Goal: Task Accomplishment & Management: Complete application form

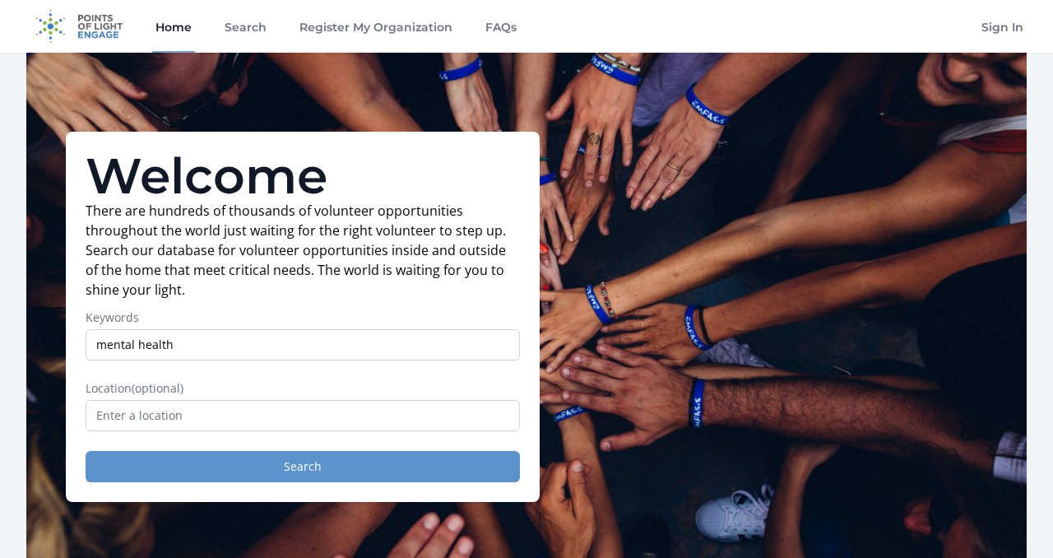
type input "mental health"
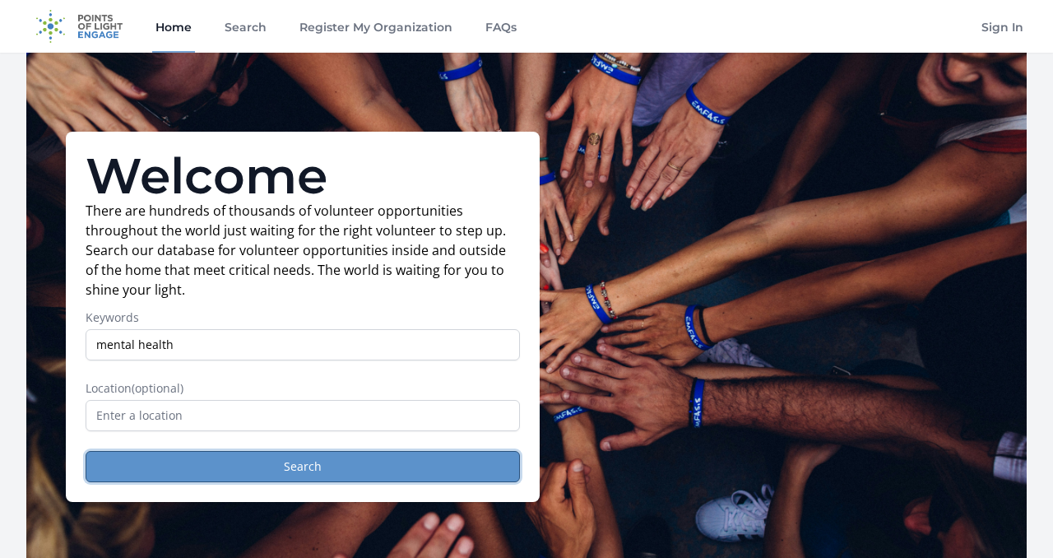
click at [298, 472] on button "Search" at bounding box center [303, 466] width 434 height 31
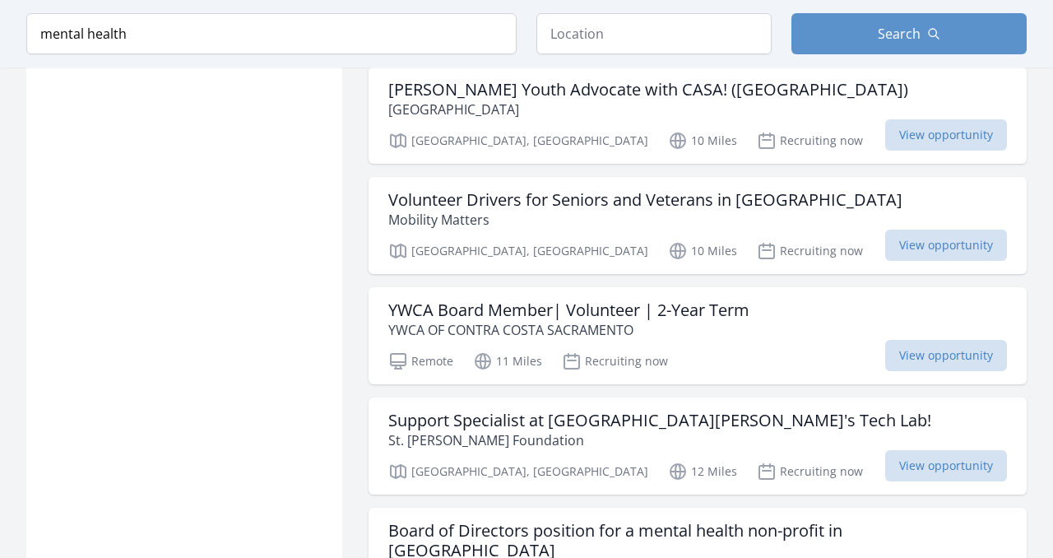
scroll to position [1848, 0]
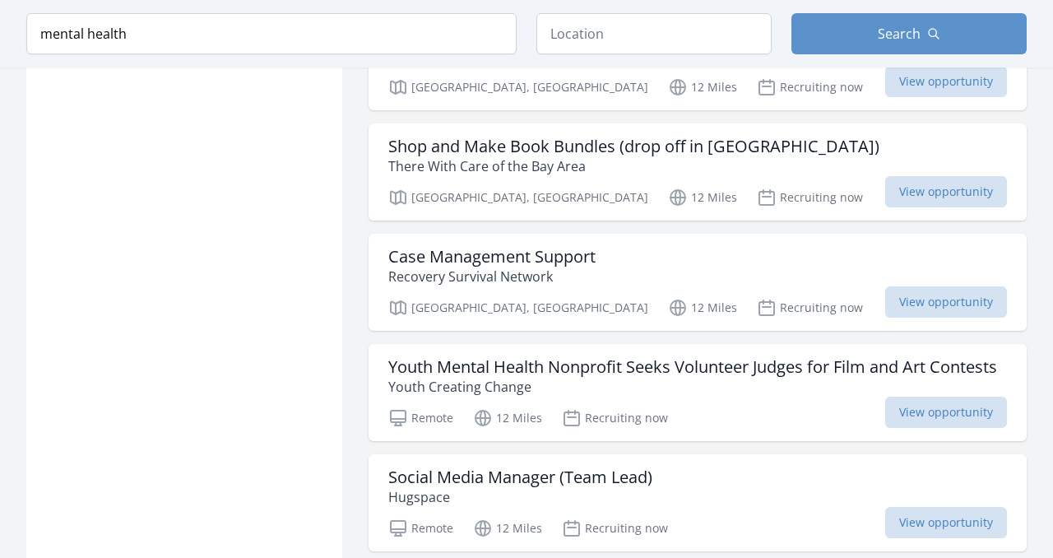
scroll to position [2349, 0]
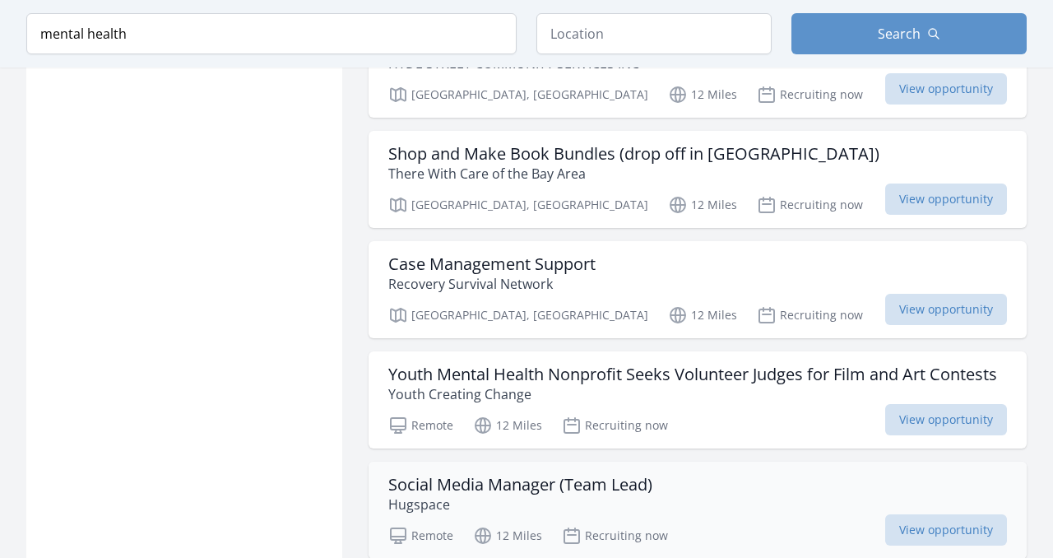
click at [458, 475] on h3 "Social Media Manager (Team Lead)" at bounding box center [520, 485] width 264 height 20
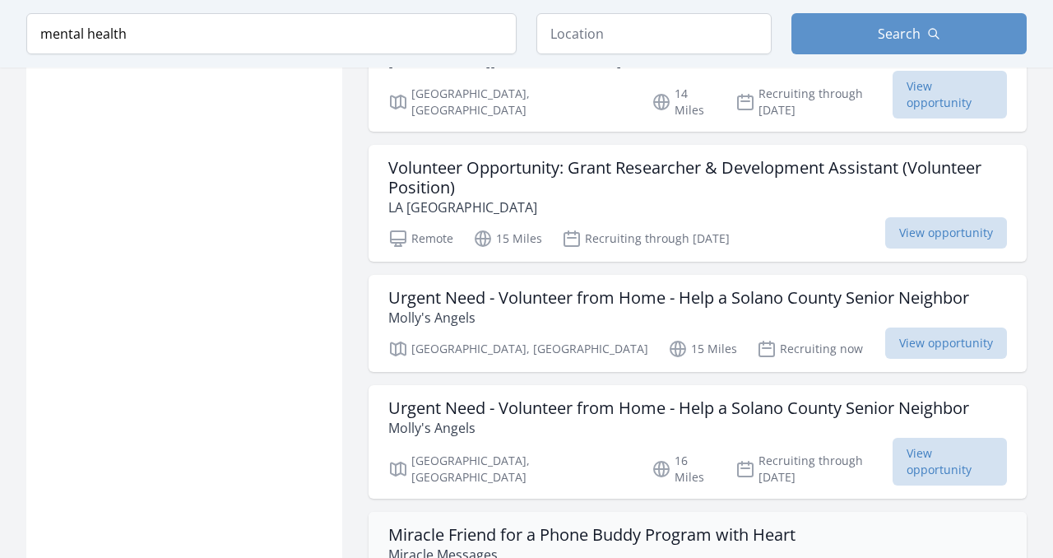
scroll to position [4176, 0]
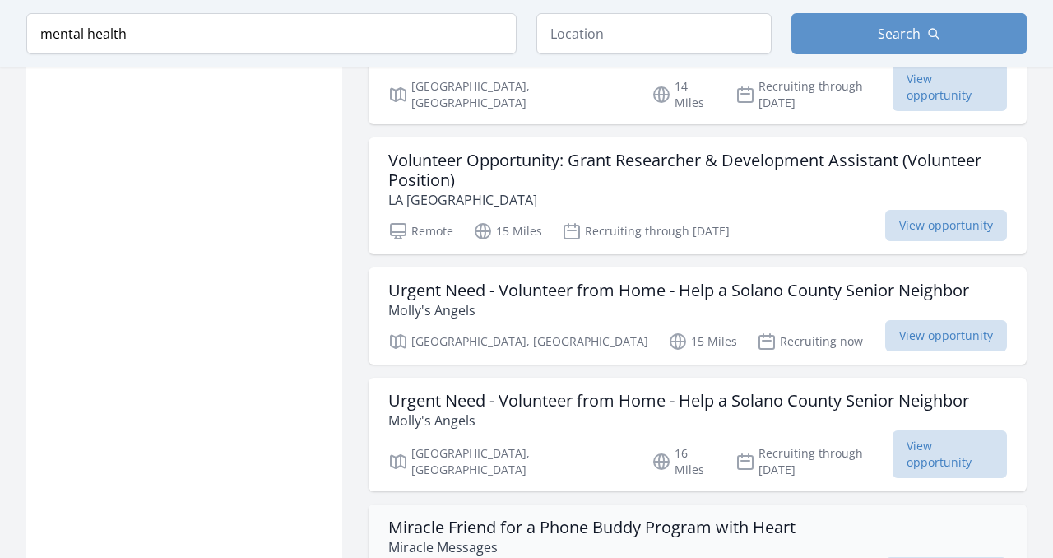
click at [547, 517] on h3 "Miracle Friend for a Phone Buddy Program with Heart" at bounding box center [591, 527] width 407 height 20
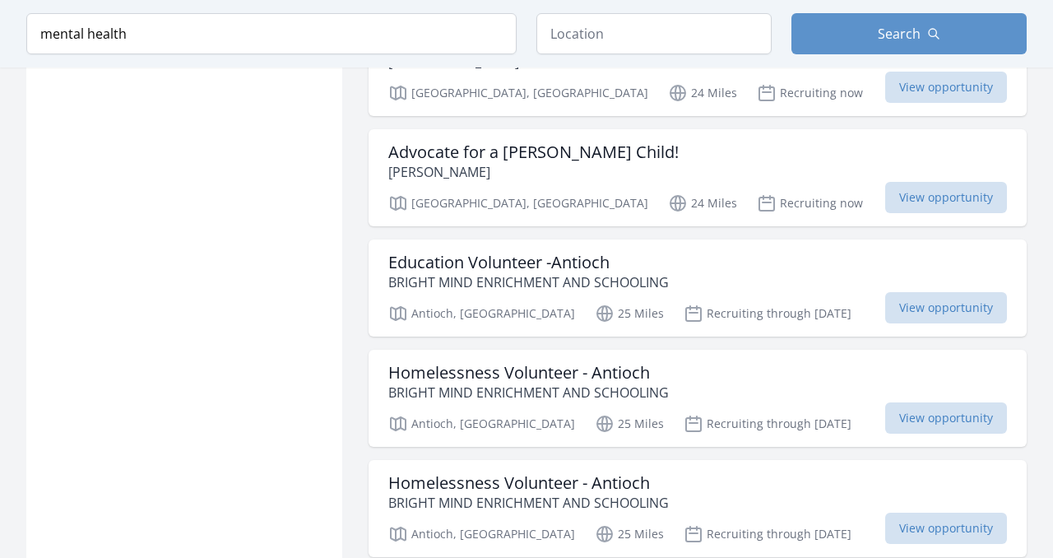
scroll to position [6343, 0]
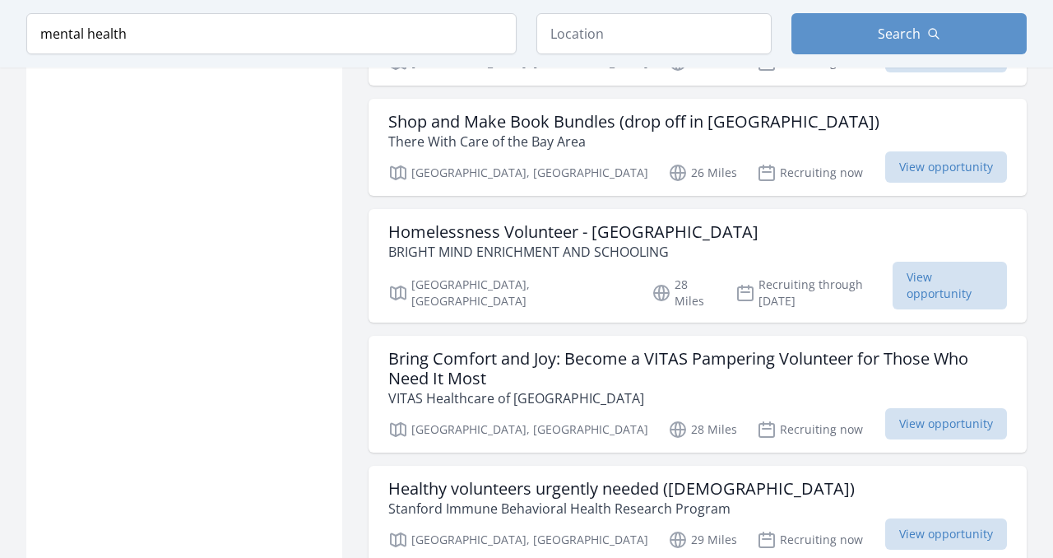
scroll to position [7119, 0]
click at [557, 478] on h3 "Healthy volunteers urgently needed ([DEMOGRAPHIC_DATA])" at bounding box center [621, 488] width 466 height 20
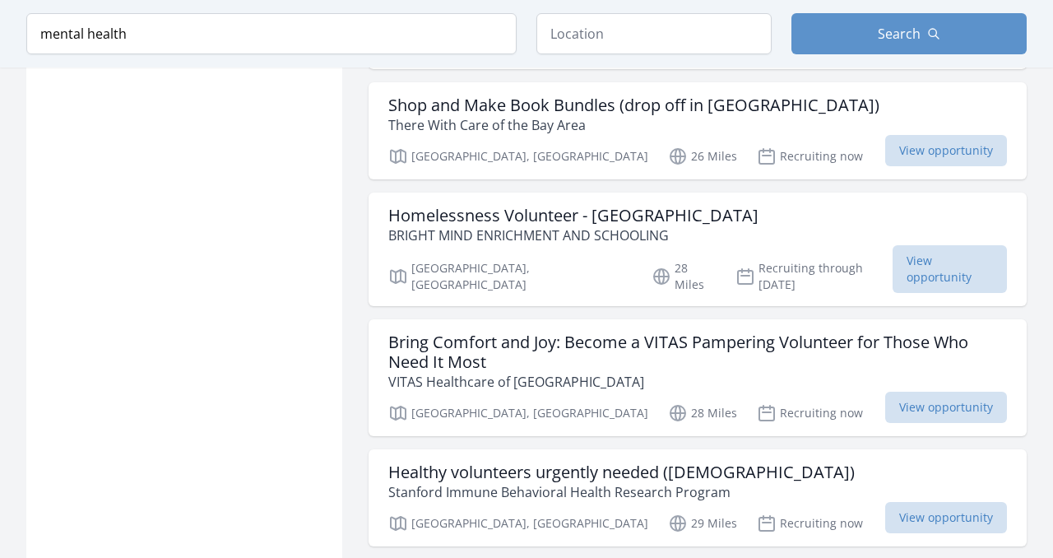
scroll to position [7141, 0]
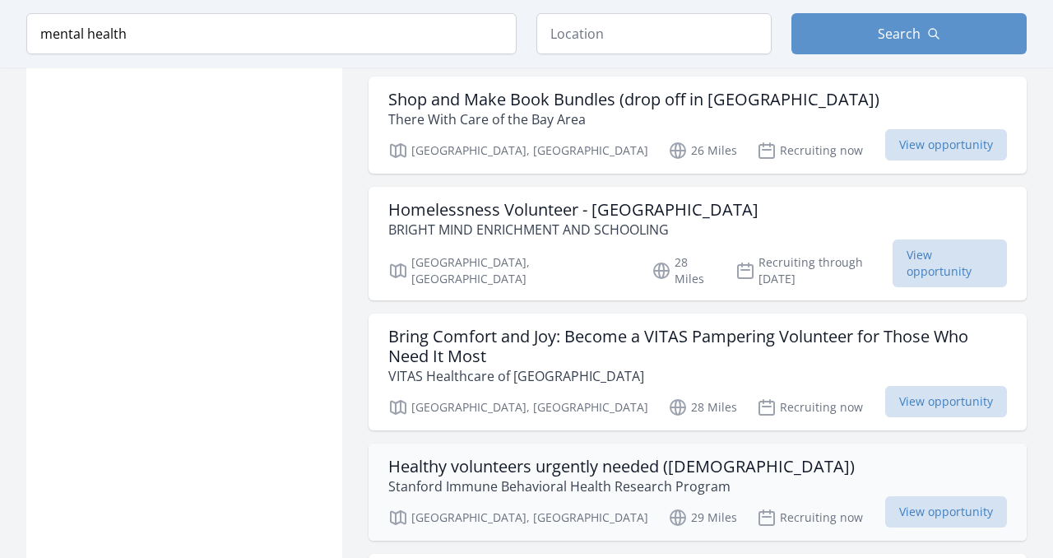
click at [534, 457] on h3 "Healthy volunteers urgently needed ([DEMOGRAPHIC_DATA])" at bounding box center [621, 467] width 466 height 20
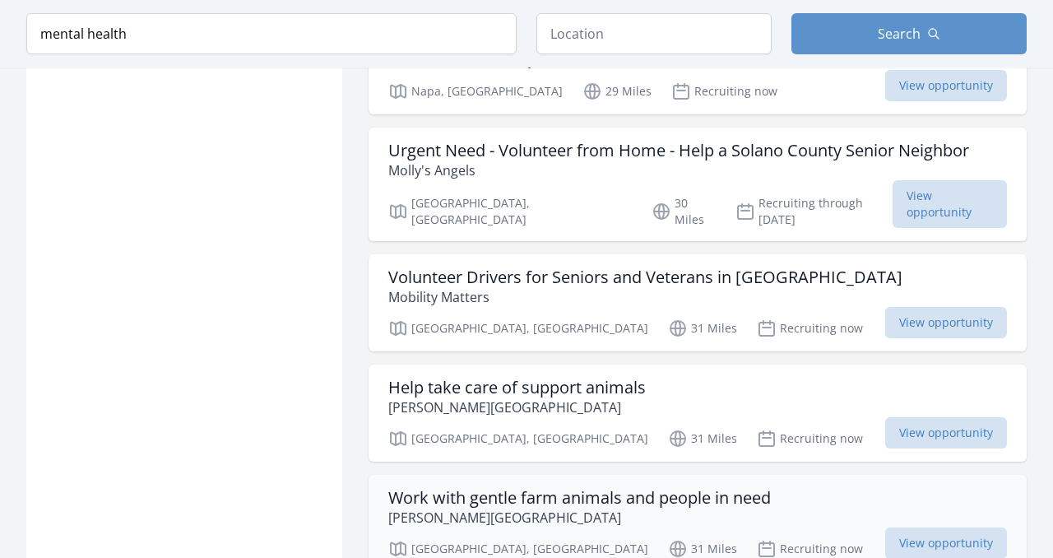
scroll to position [7893, 0]
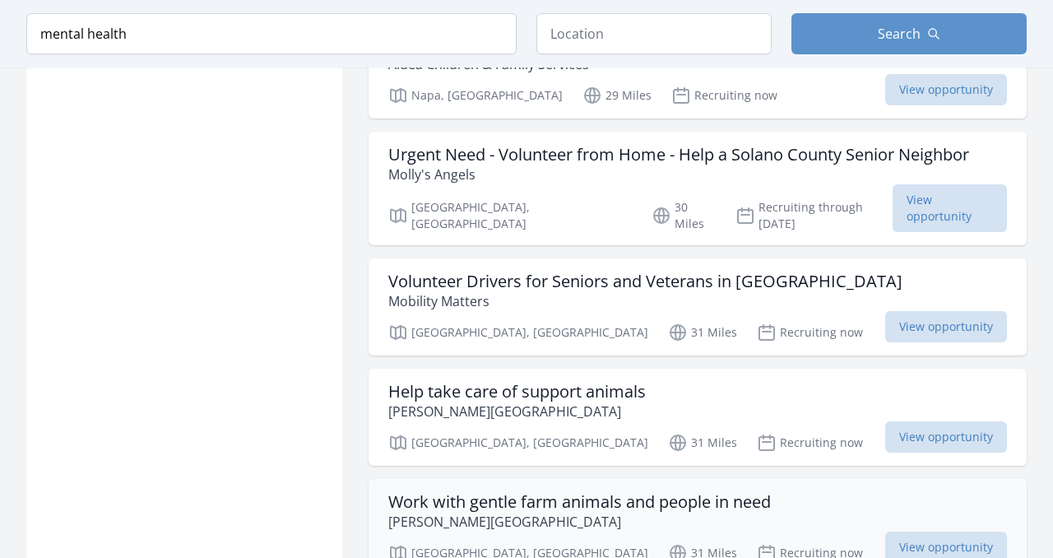
click at [474, 512] on p "JASPER RIDGE FARM" at bounding box center [579, 522] width 383 height 20
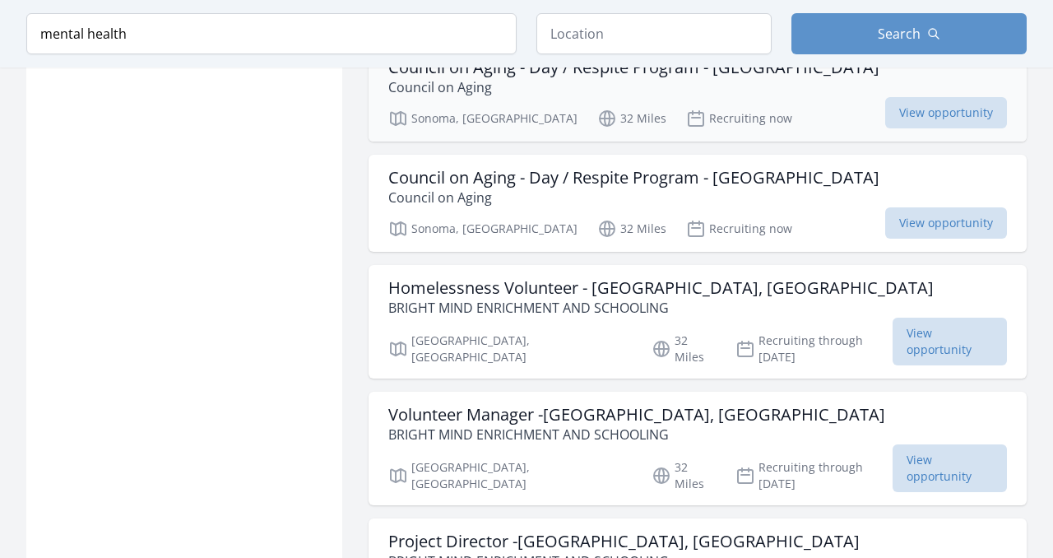
scroll to position [8560, 0]
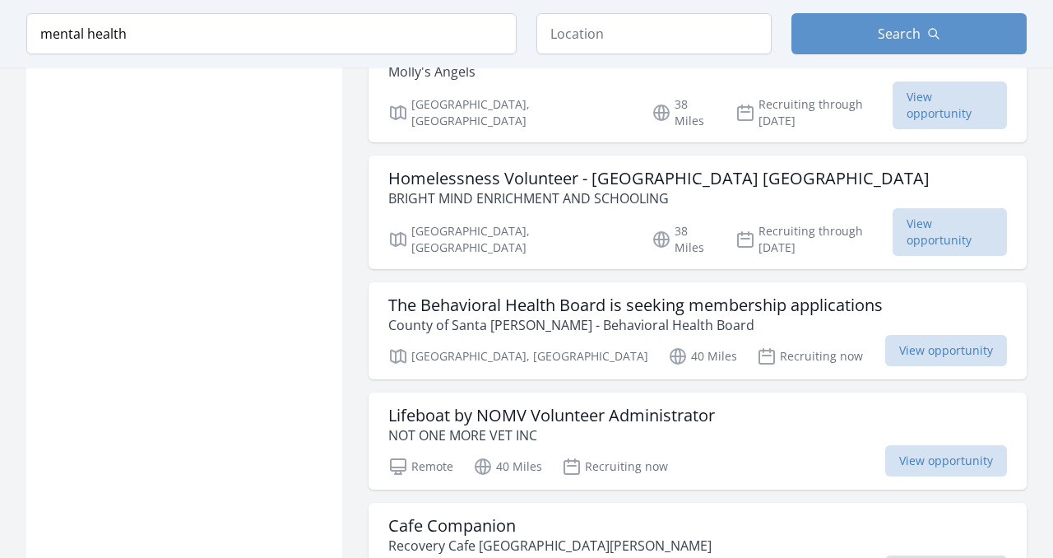
scroll to position [10592, 0]
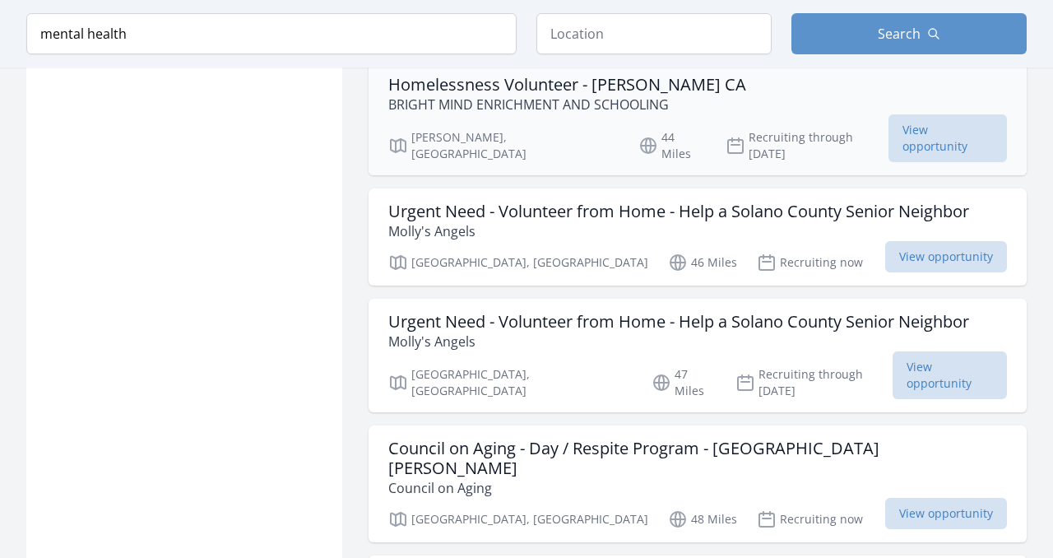
scroll to position [11748, 0]
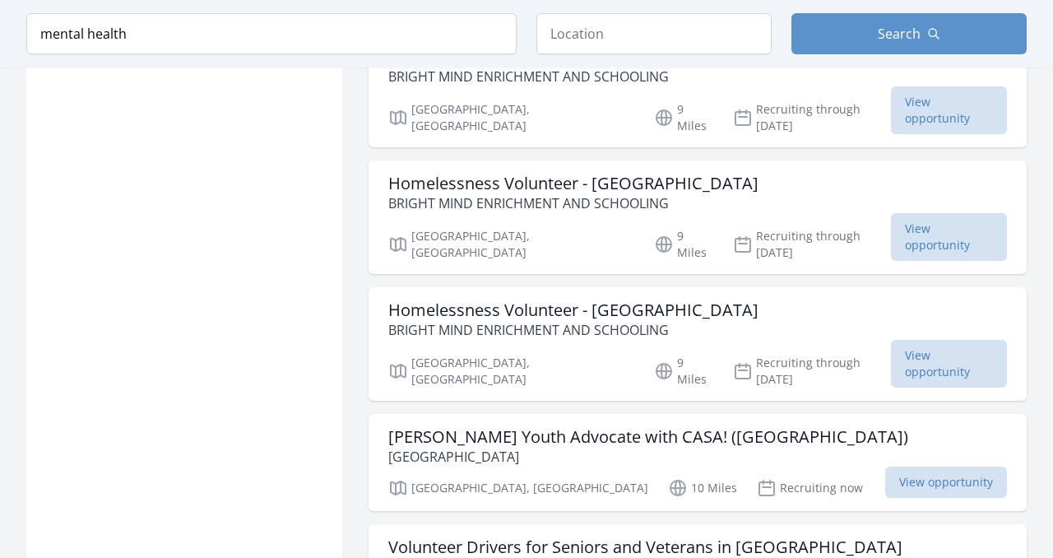
scroll to position [0, 0]
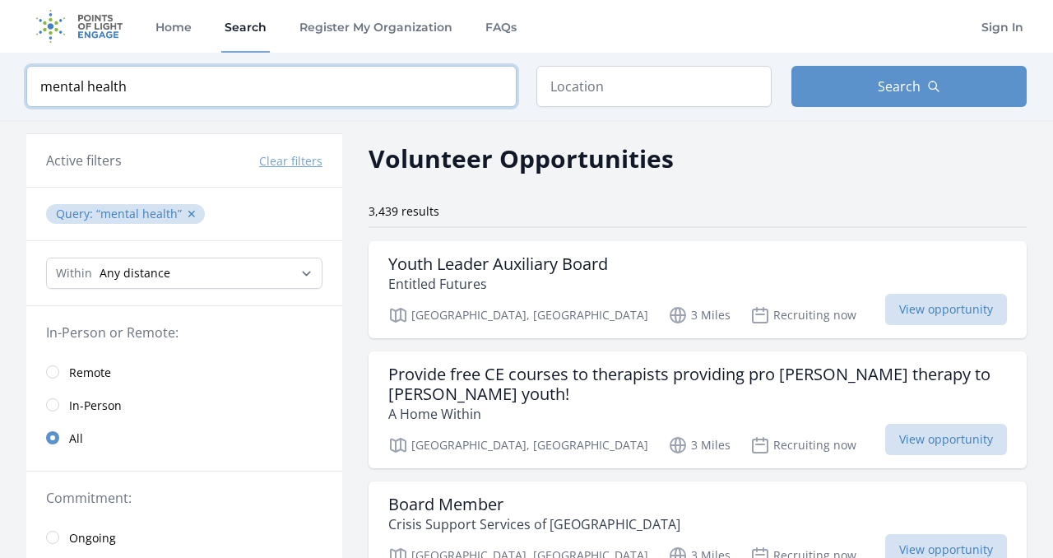
drag, startPoint x: 198, startPoint y: 100, endPoint x: 29, endPoint y: 79, distance: 170.8
click at [15, 85] on div "Keyword mental health Location Search" at bounding box center [526, 86] width 1053 height 67
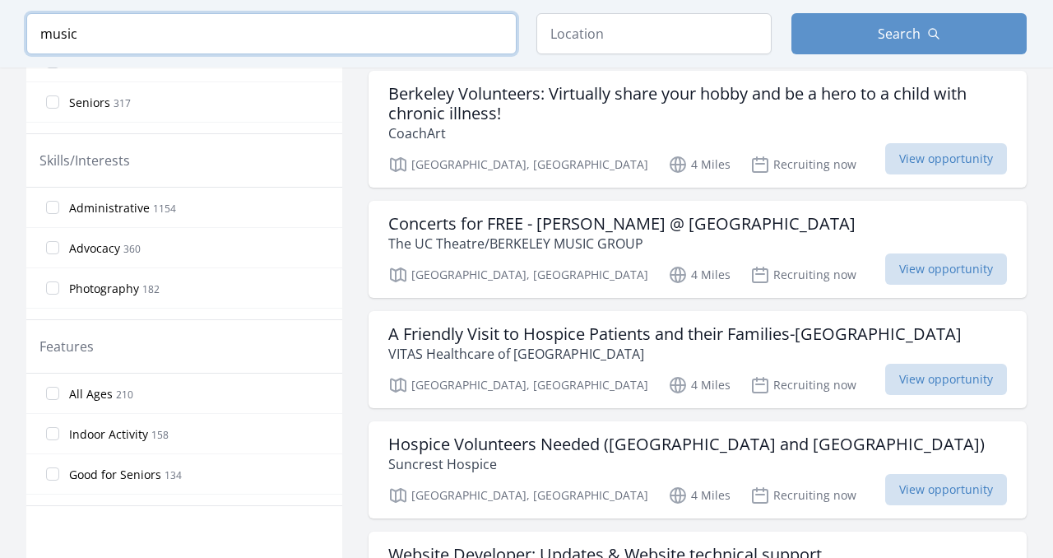
scroll to position [723, 0]
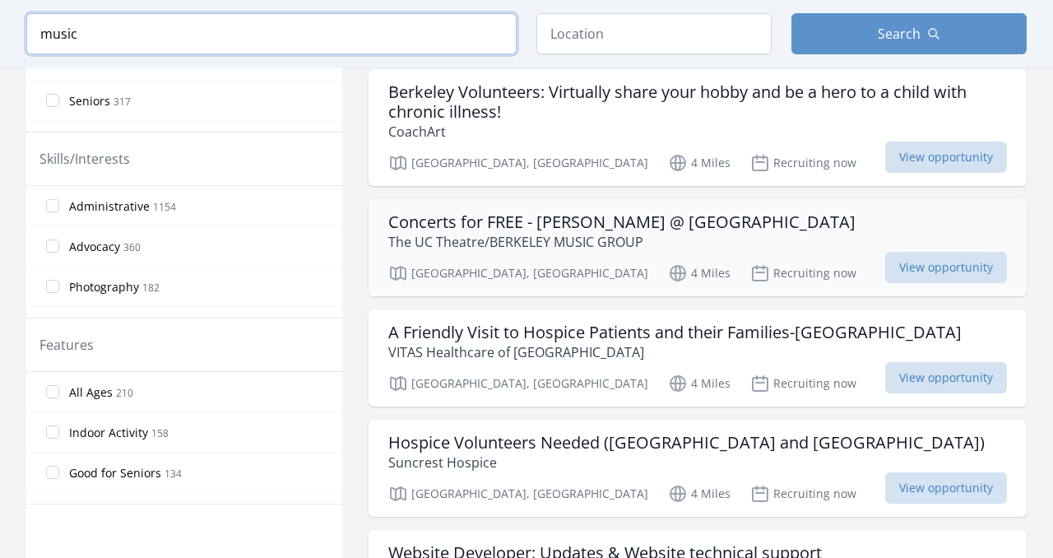
type input "music"
click at [495, 232] on p "The UC Theatre/BERKELEY MUSIC GROUP" at bounding box center [621, 242] width 467 height 20
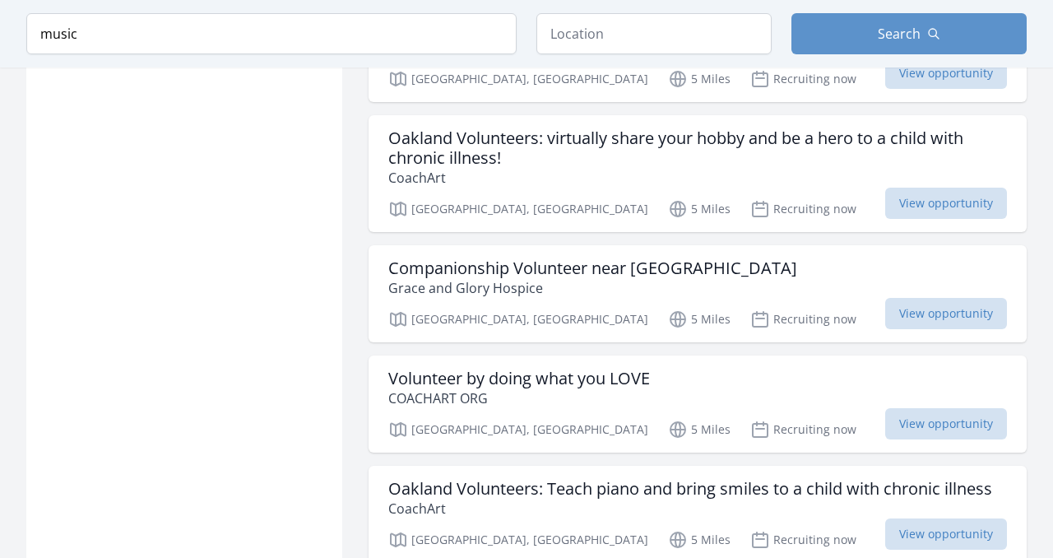
scroll to position [1376, 0]
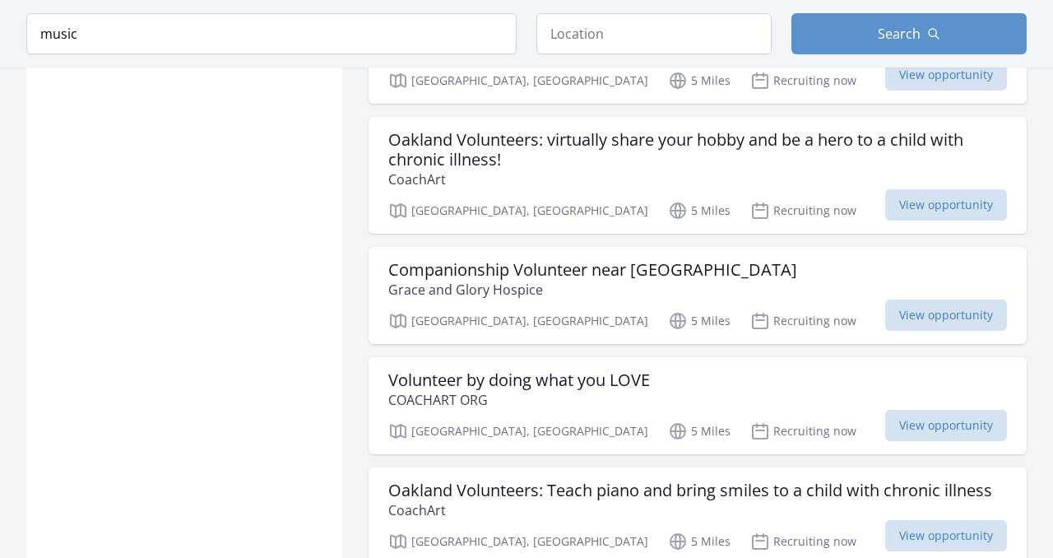
click at [513, 271] on h3 "Companionship Volunteer near Berkeley" at bounding box center [592, 270] width 409 height 20
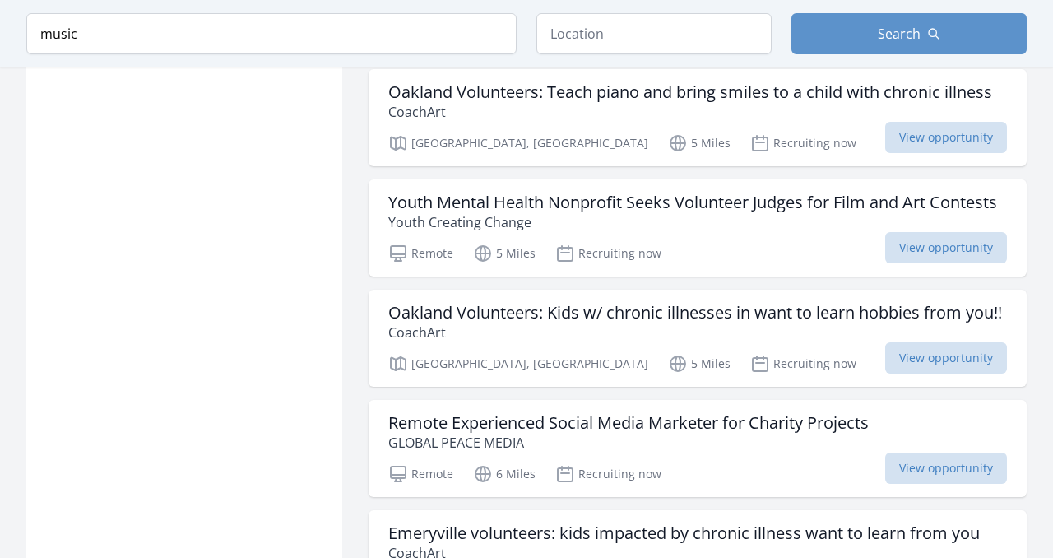
scroll to position [1779, 0]
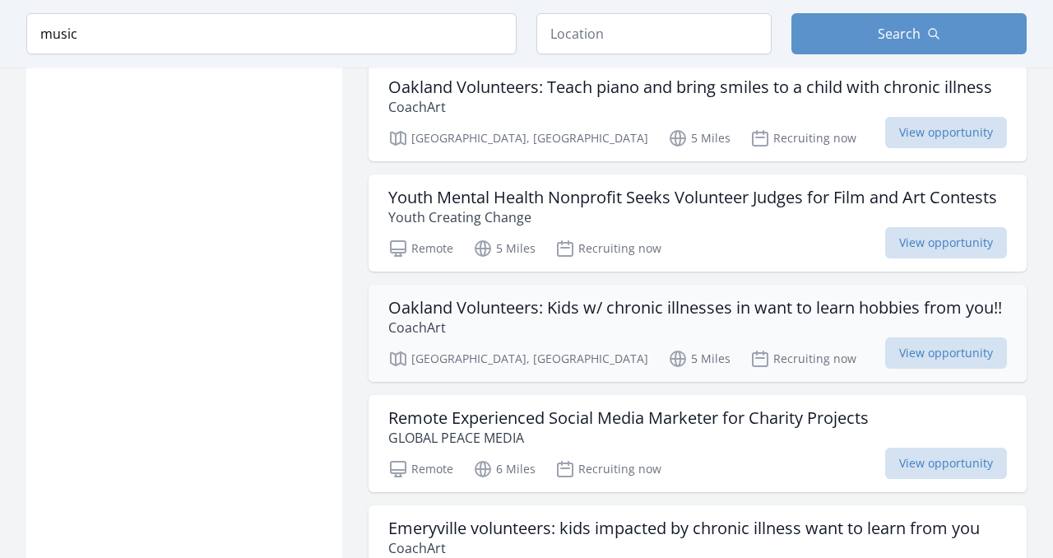
click at [443, 308] on h3 "Oakland Volunteers: Kids w/ chronic illnesses in want to learn hobbies from you…" at bounding box center [695, 308] width 614 height 20
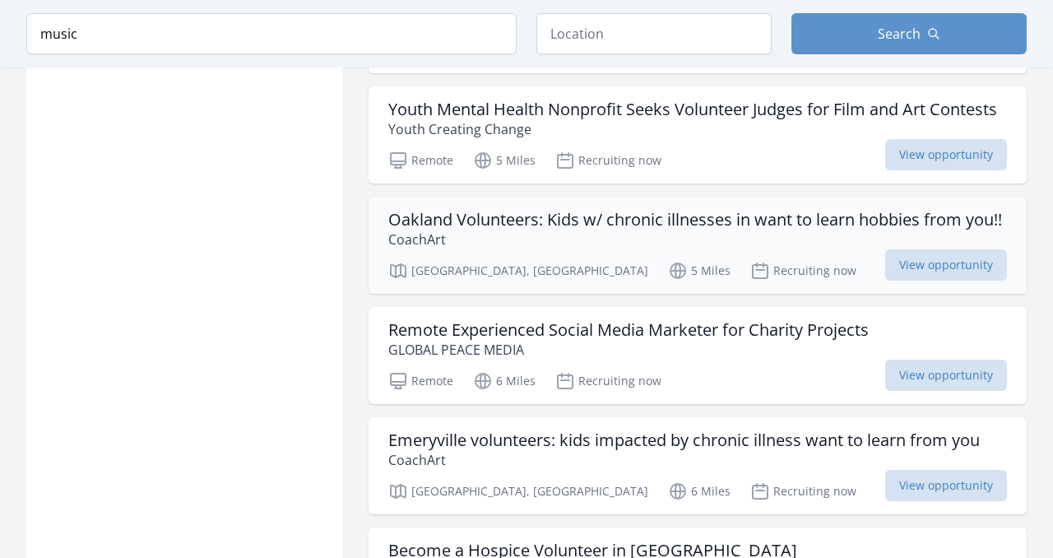
scroll to position [1868, 0]
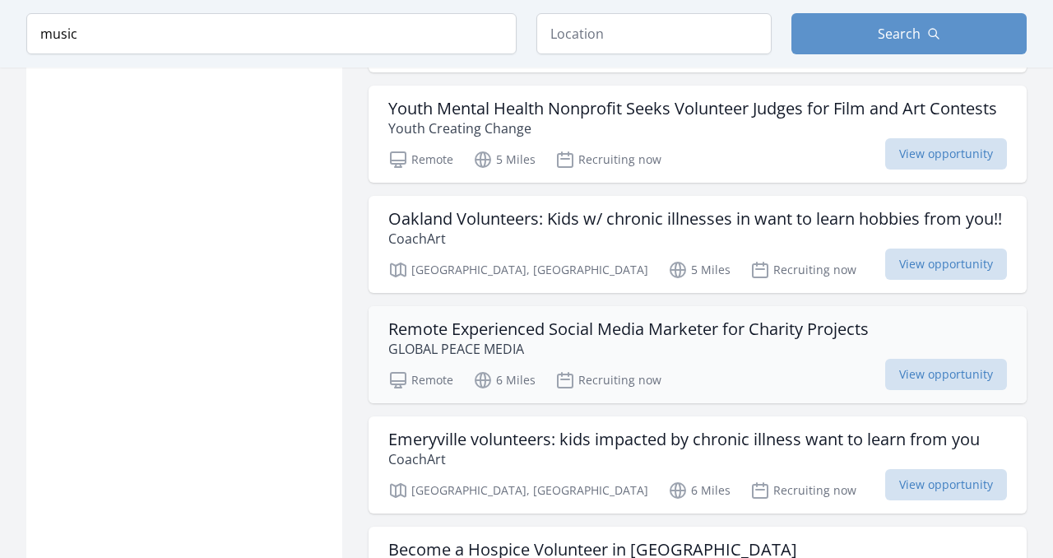
click at [452, 336] on h3 "Remote Experienced Social Media Marketer for Charity Projects" at bounding box center [628, 329] width 480 height 20
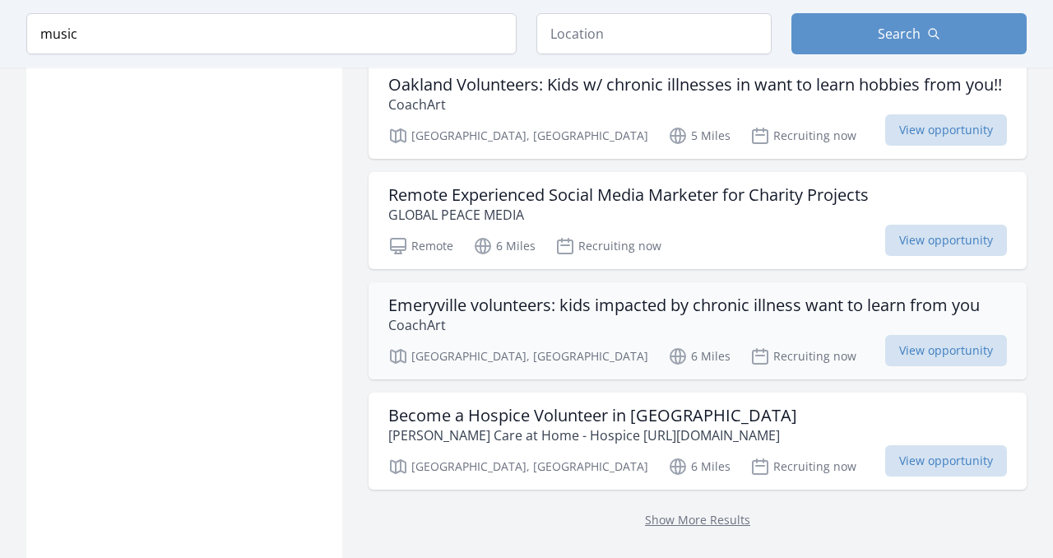
scroll to position [2024, 0]
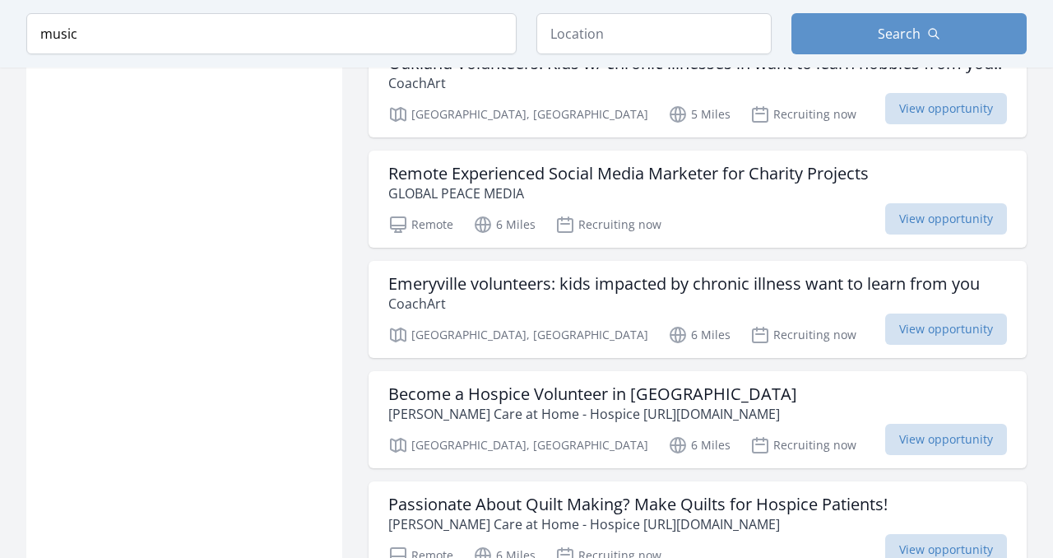
click at [563, 401] on h3 "Become a Hospice Volunteer in Alameda County" at bounding box center [592, 394] width 409 height 20
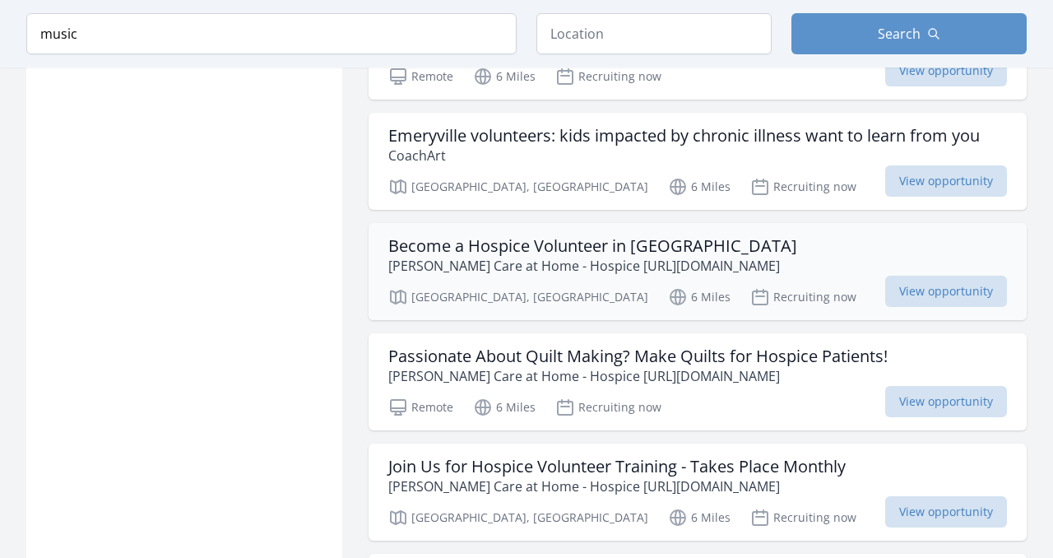
scroll to position [2176, 0]
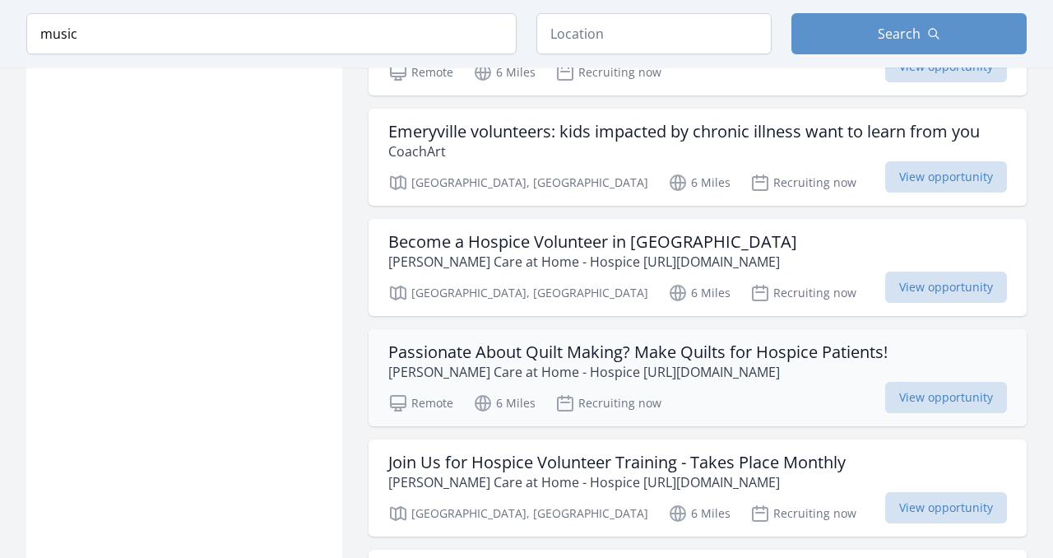
click at [551, 359] on h3 "Passionate About Quilt Making? Make Quilts for Hospice Patients!" at bounding box center [637, 352] width 499 height 20
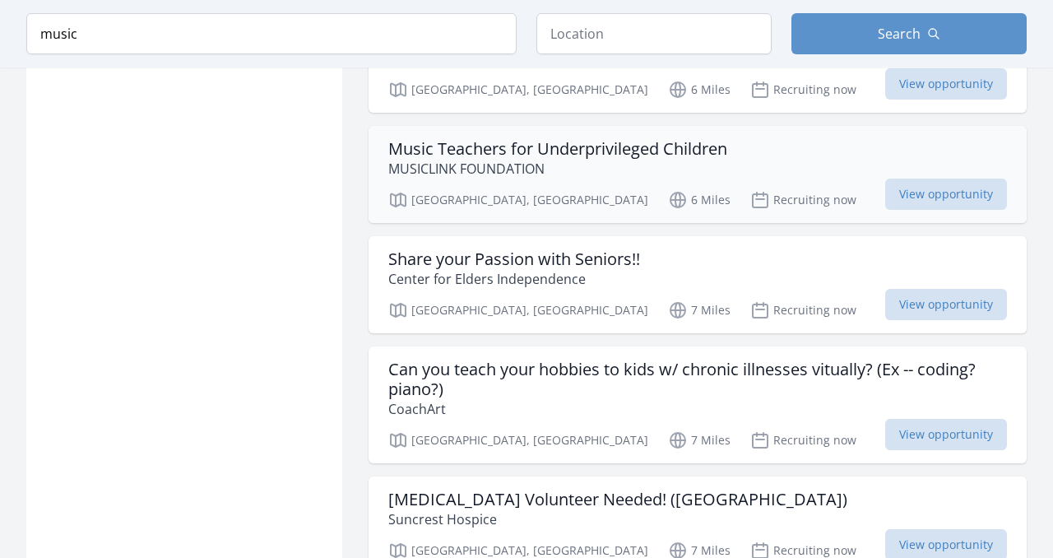
scroll to position [2712, 0]
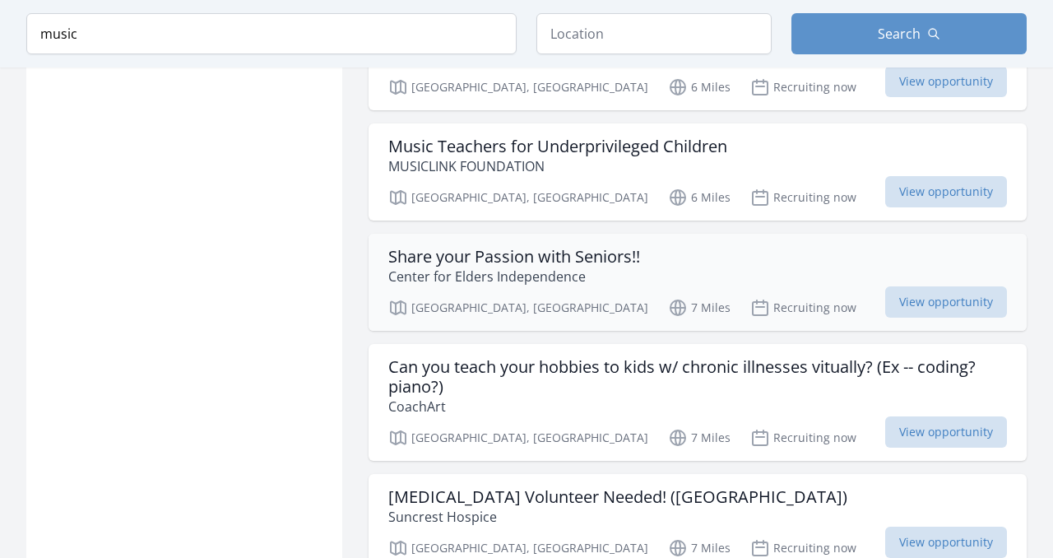
click at [452, 267] on p "Center for Elders Independence" at bounding box center [514, 277] width 252 height 20
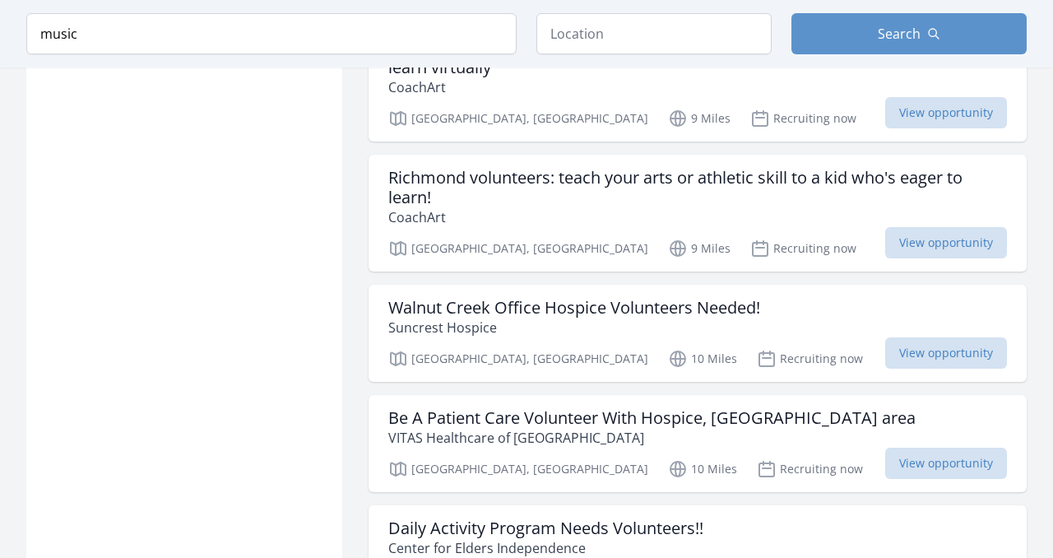
scroll to position [4084, 0]
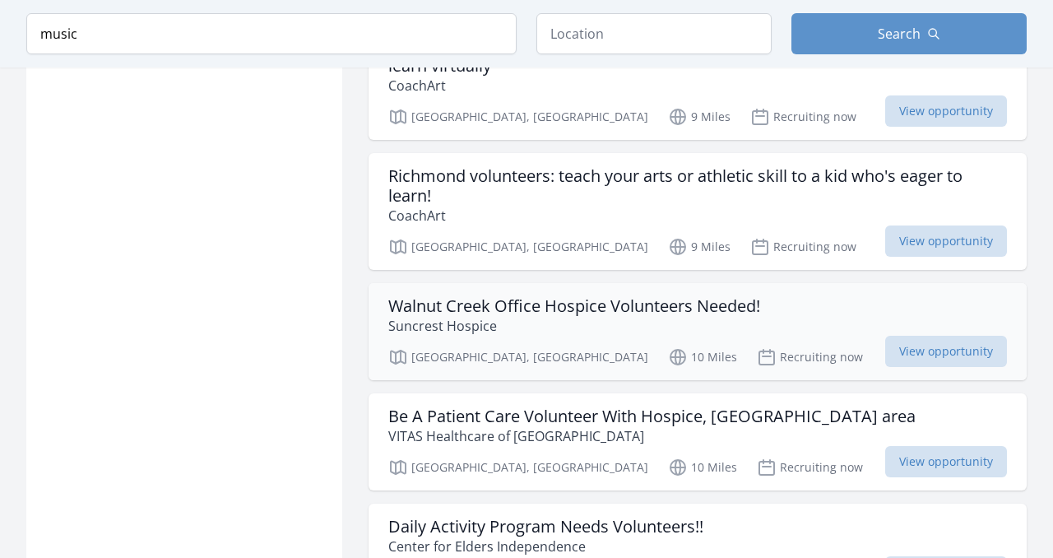
click at [512, 318] on p "Suncrest Hospice" at bounding box center [574, 326] width 372 height 20
click at [500, 308] on h3 "Walnut Creek Office Hospice Volunteers Needed!" at bounding box center [574, 306] width 372 height 20
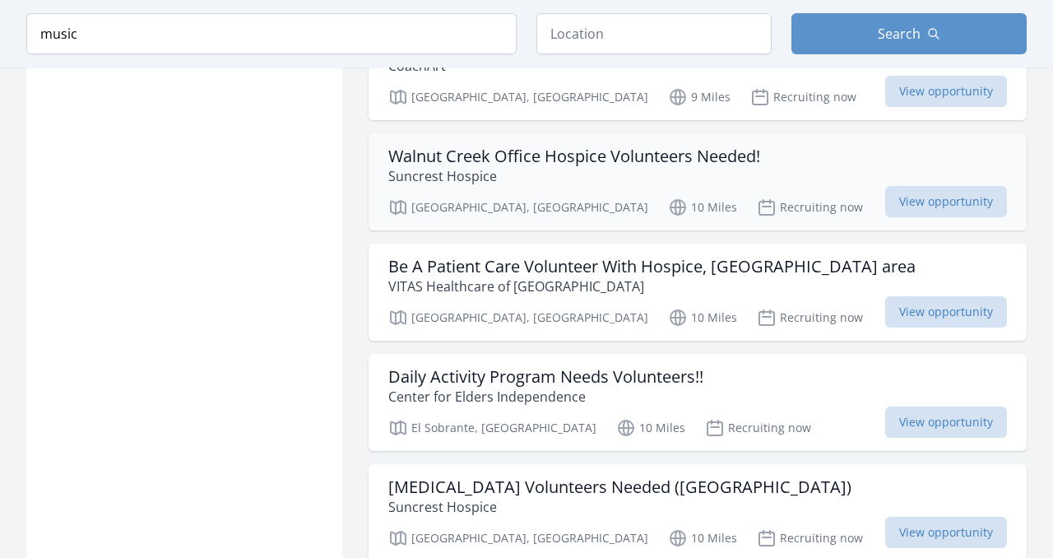
scroll to position [4351, 0]
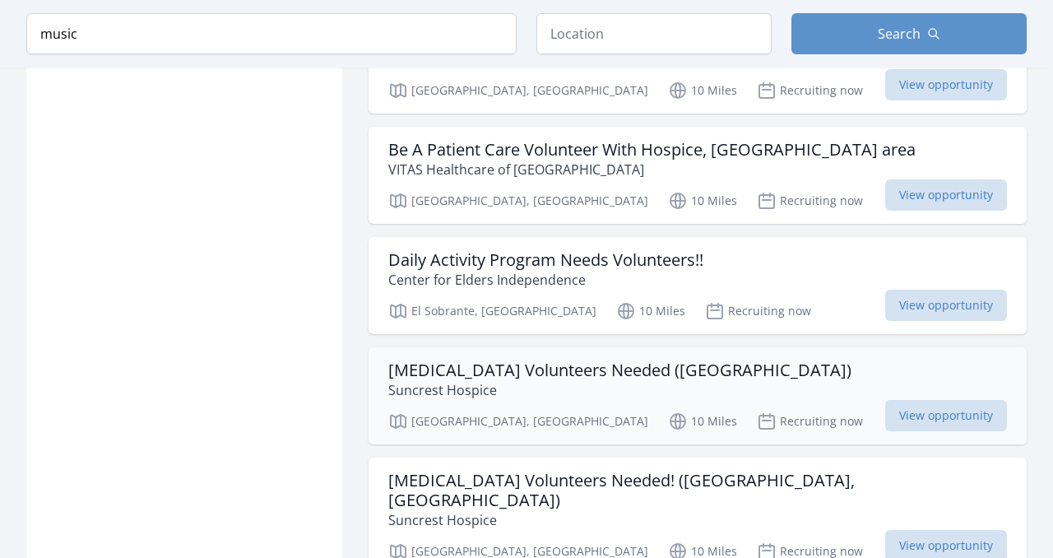
click at [469, 371] on h3 "Music Therapy Volunteers Needed (San Leandro)" at bounding box center [619, 370] width 463 height 20
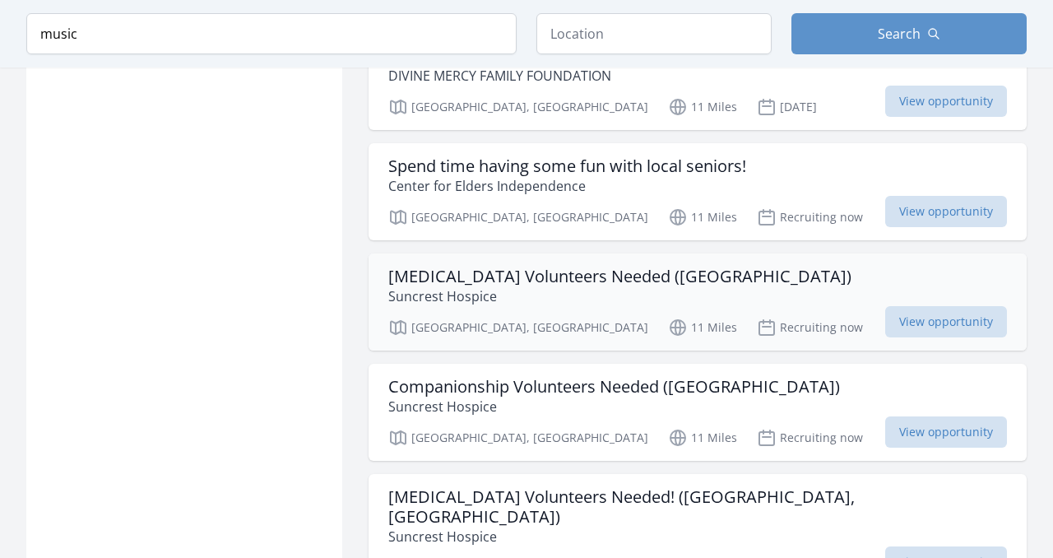
scroll to position [5283, 0]
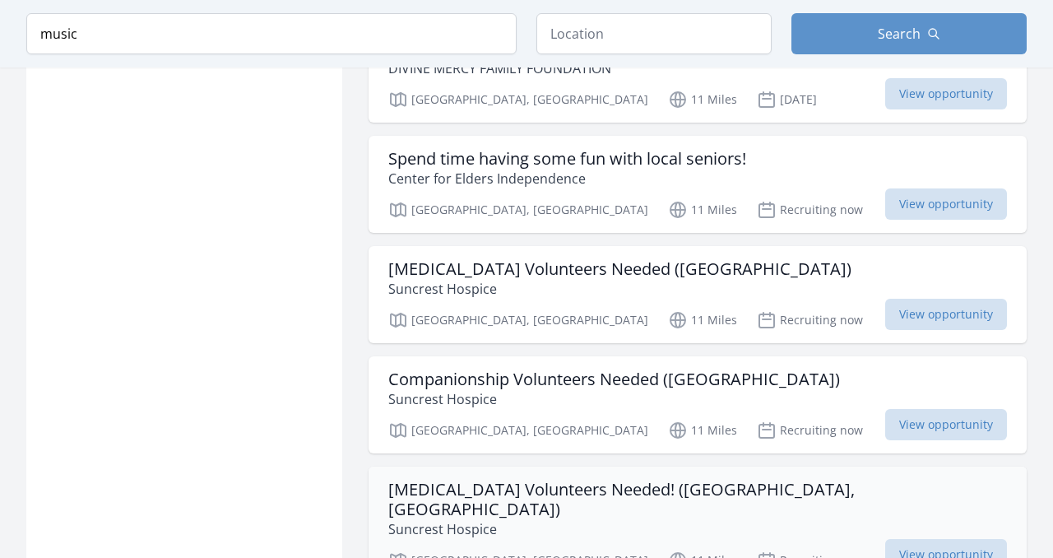
click at [613, 480] on h3 "Music Therapy Volunteers Needed! (Martinez, CA)" at bounding box center [697, 499] width 619 height 39
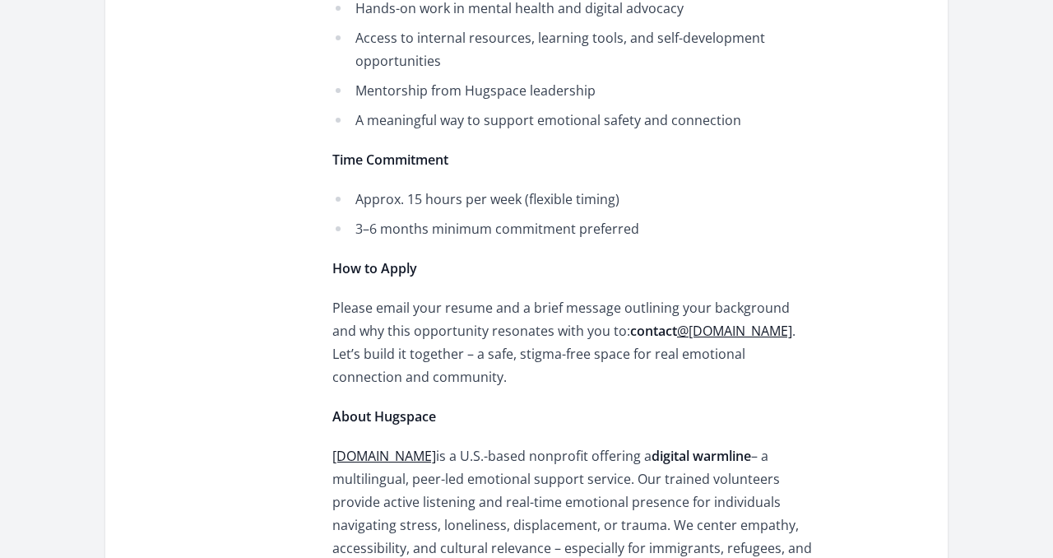
scroll to position [1406, 0]
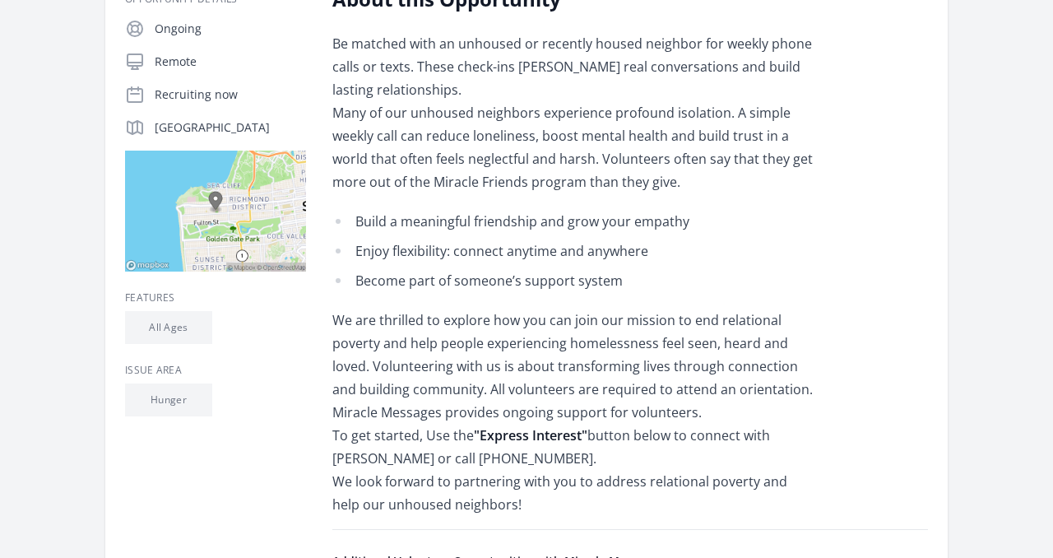
scroll to position [359, 0]
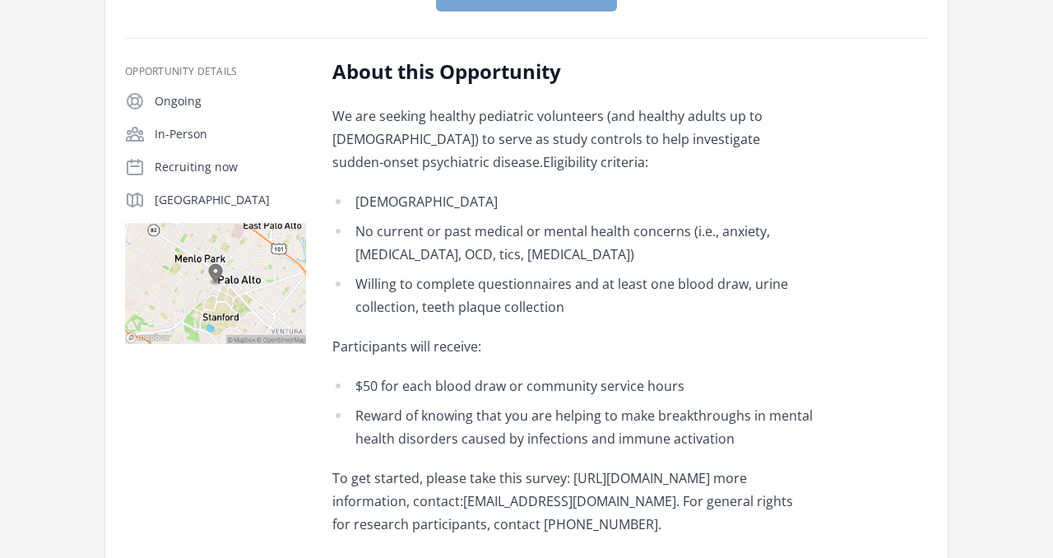
scroll to position [285, 0]
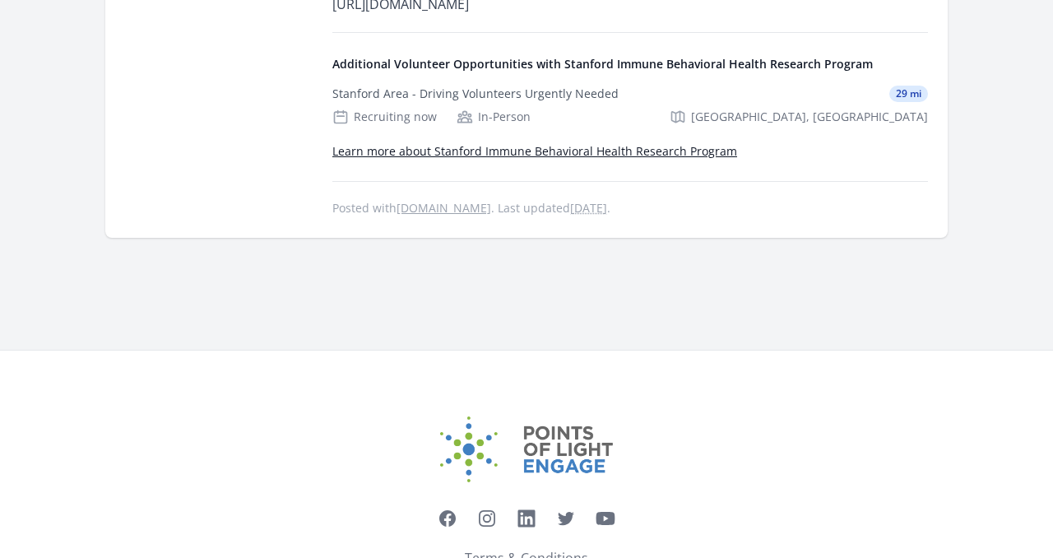
scroll to position [827, 0]
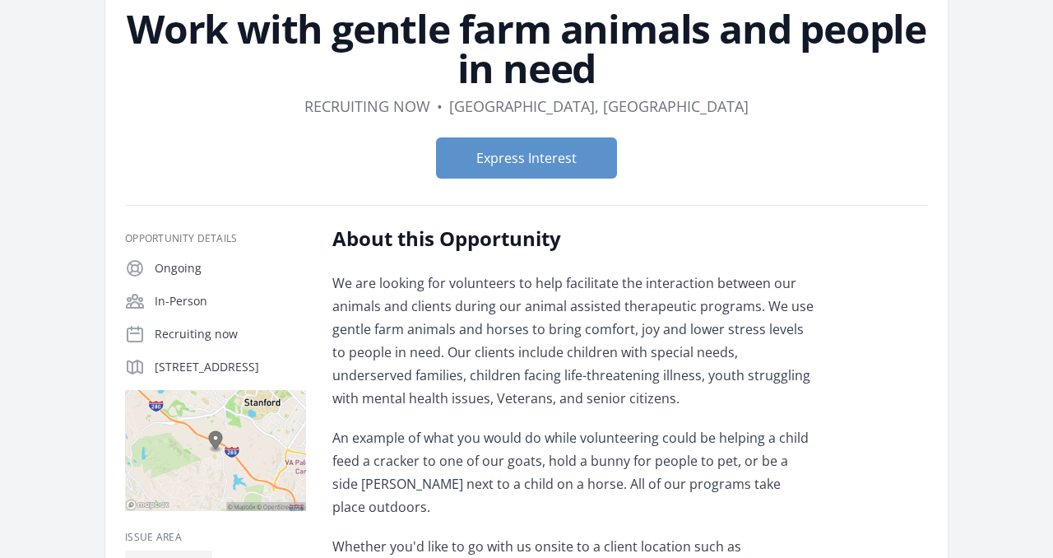
scroll to position [30, 0]
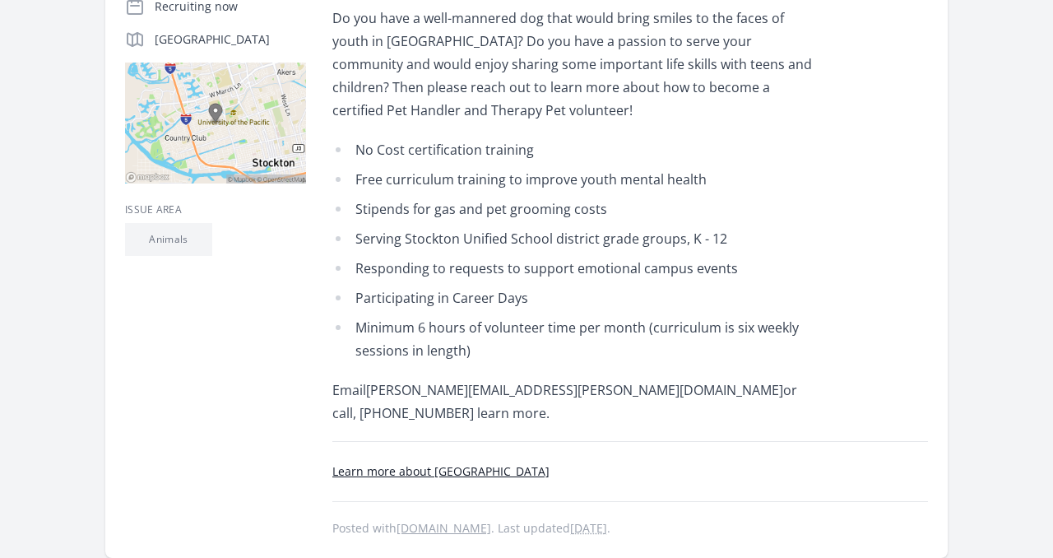
scroll to position [540, 0]
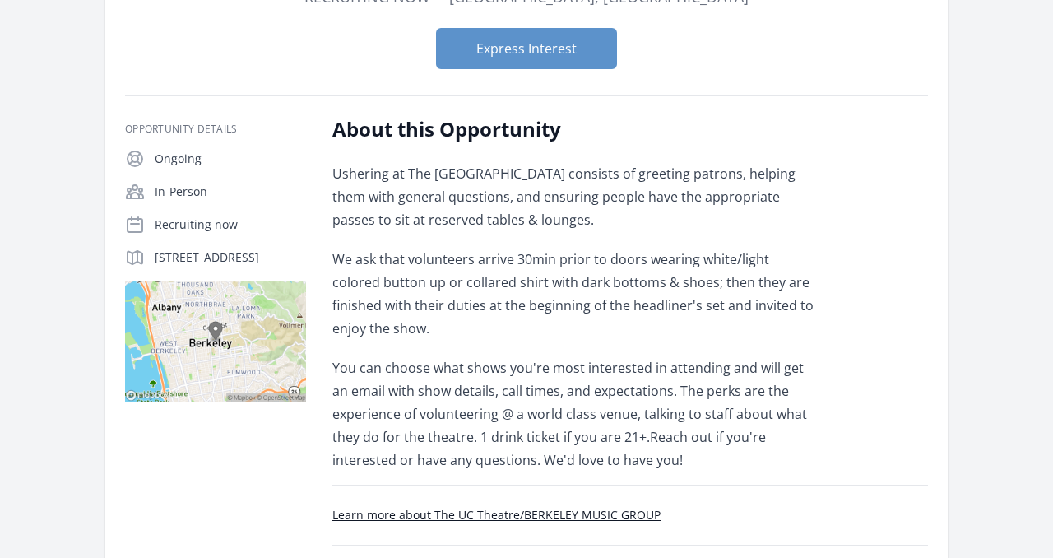
scroll to position [225, 0]
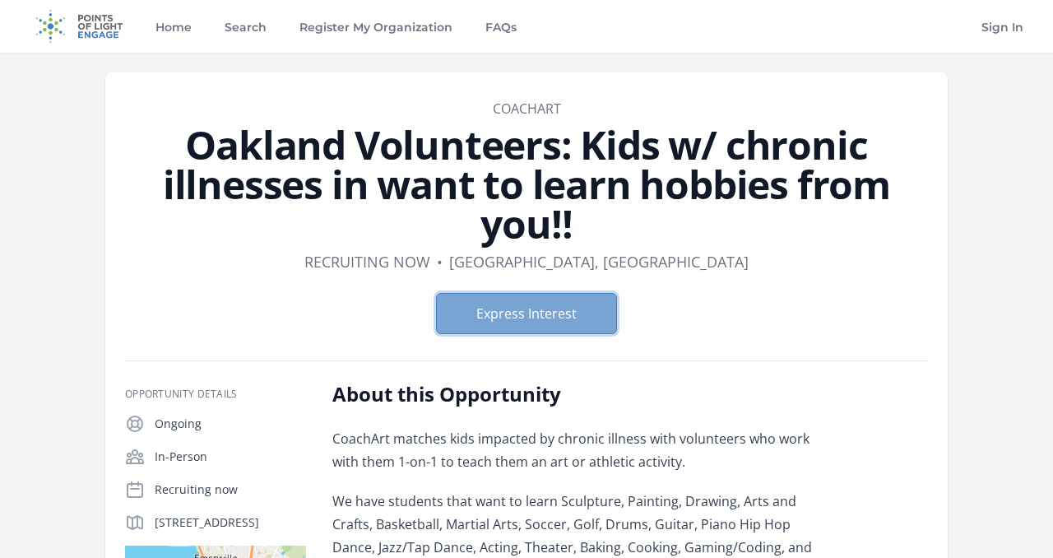
click at [485, 313] on button "Express Interest" at bounding box center [526, 313] width 181 height 41
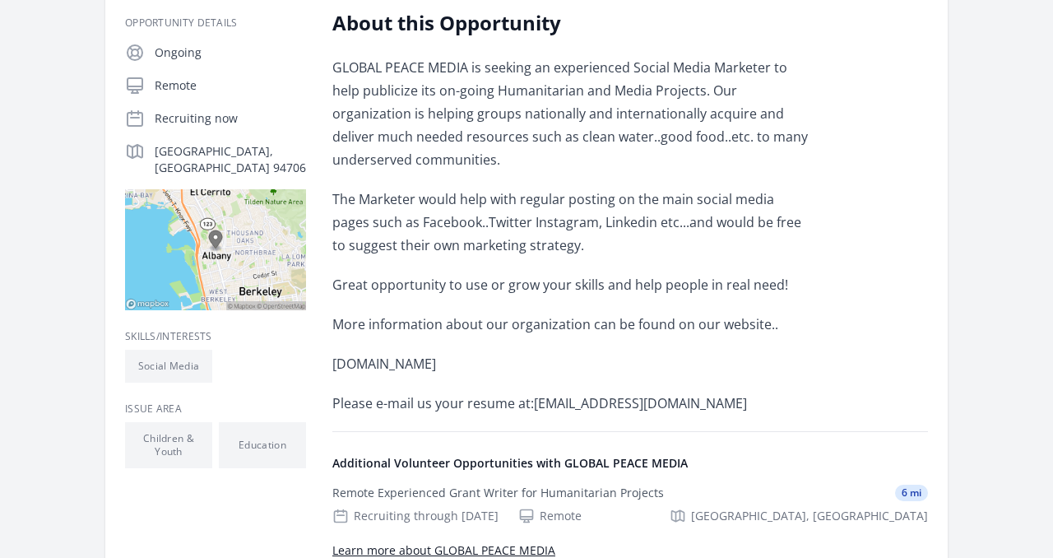
scroll to position [159, 0]
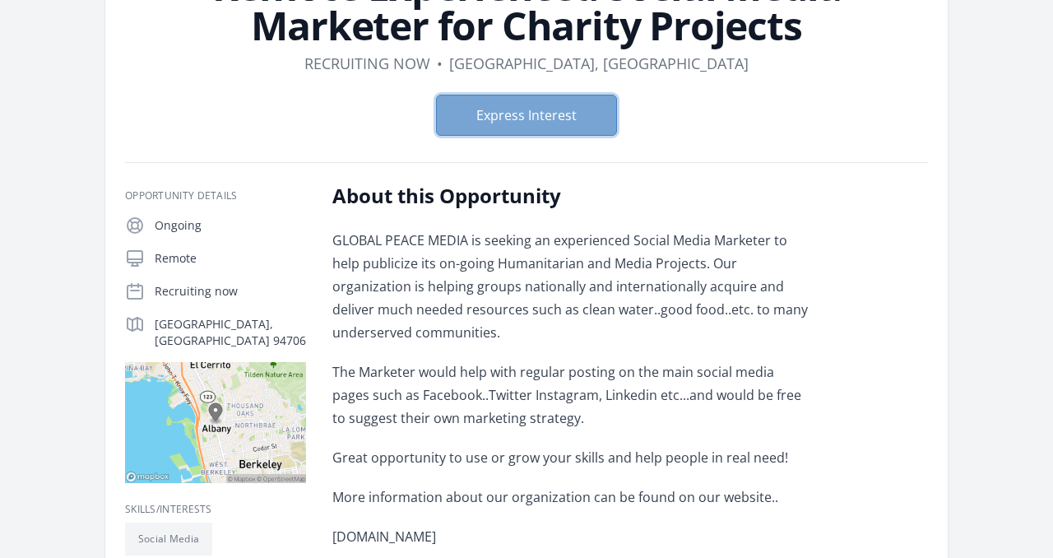
click at [522, 109] on button "Express Interest" at bounding box center [526, 115] width 181 height 41
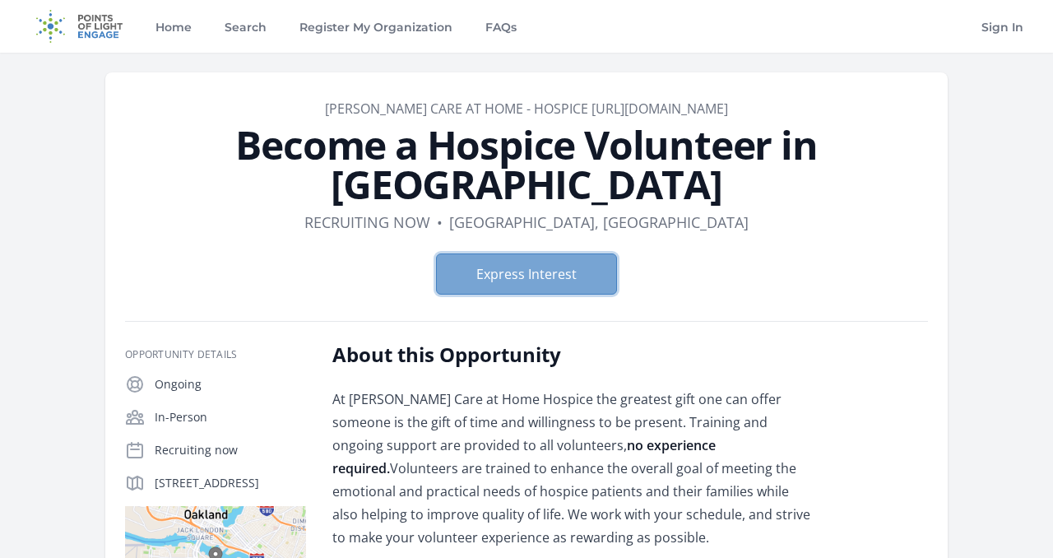
click at [536, 280] on button "Express Interest" at bounding box center [526, 273] width 181 height 41
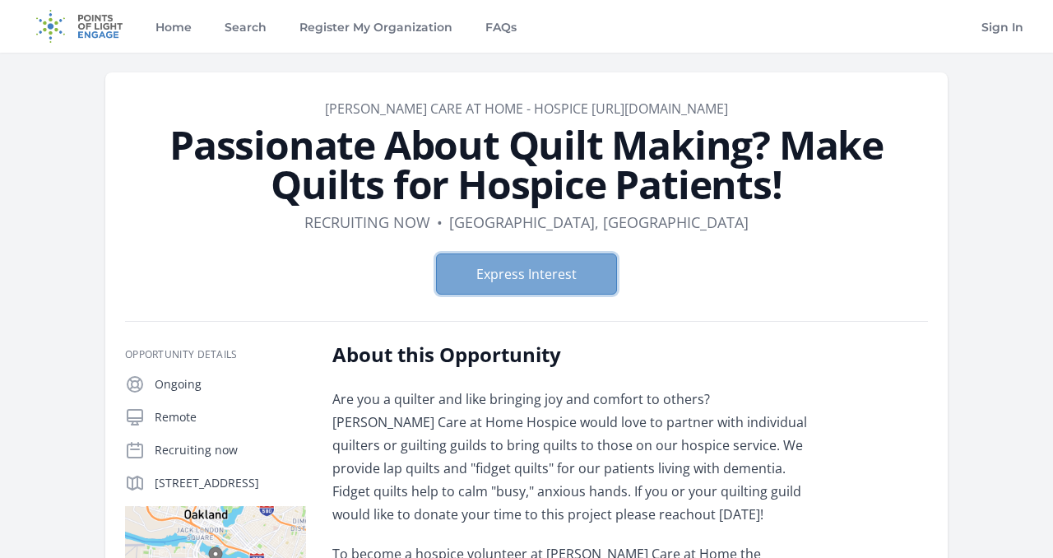
click at [494, 275] on button "Express Interest" at bounding box center [526, 273] width 181 height 41
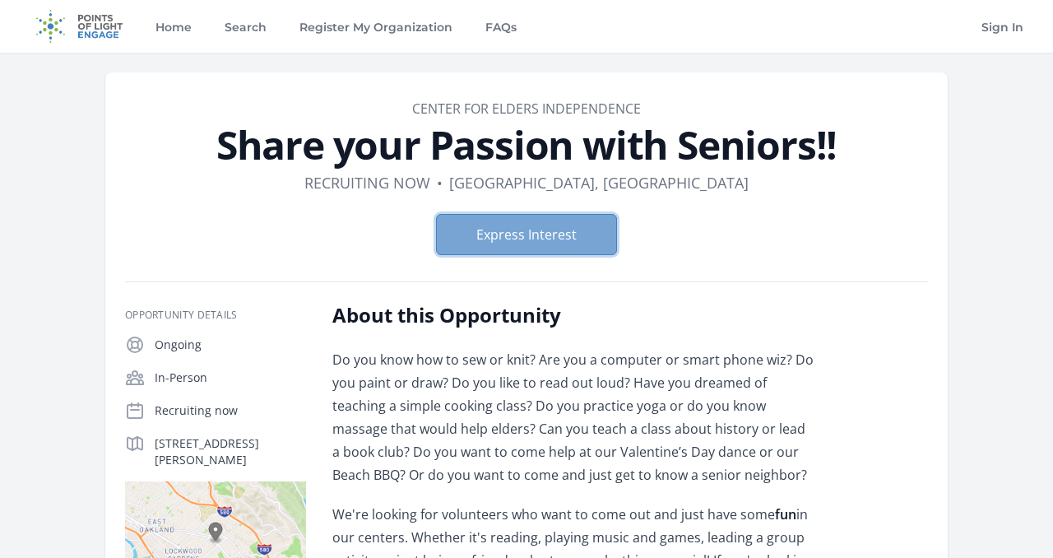
click at [485, 246] on button "Express Interest" at bounding box center [526, 234] width 181 height 41
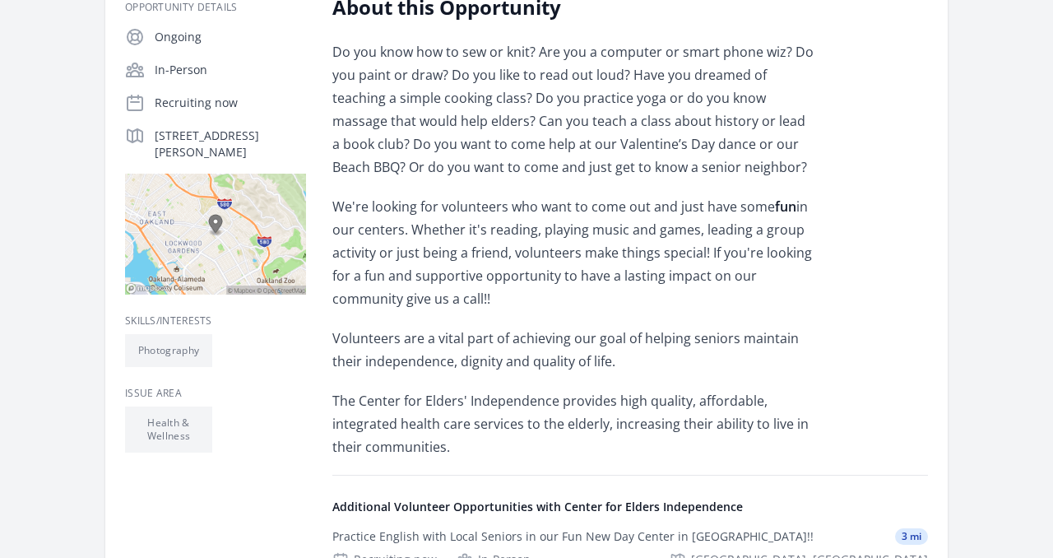
scroll to position [959, 0]
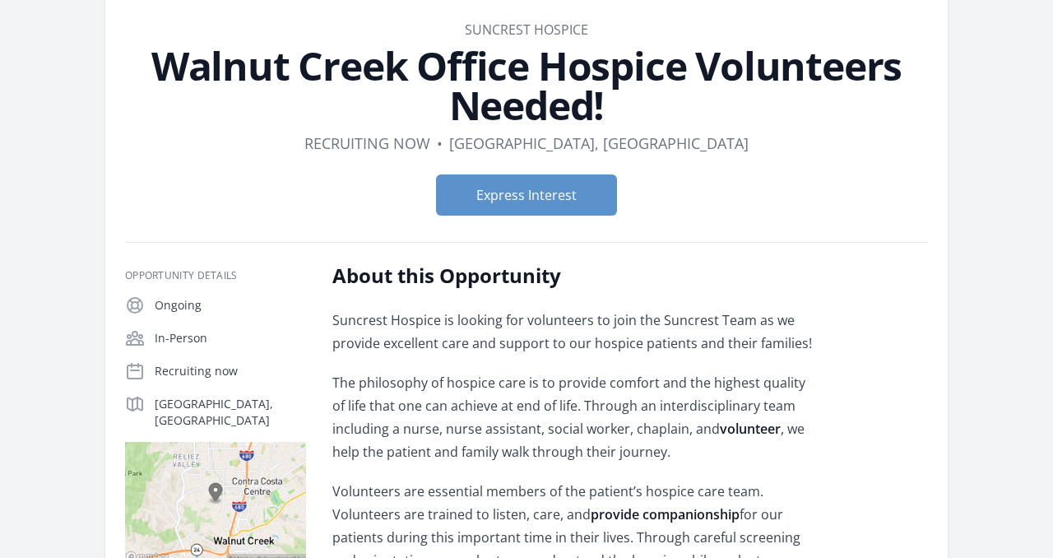
scroll to position [77, 0]
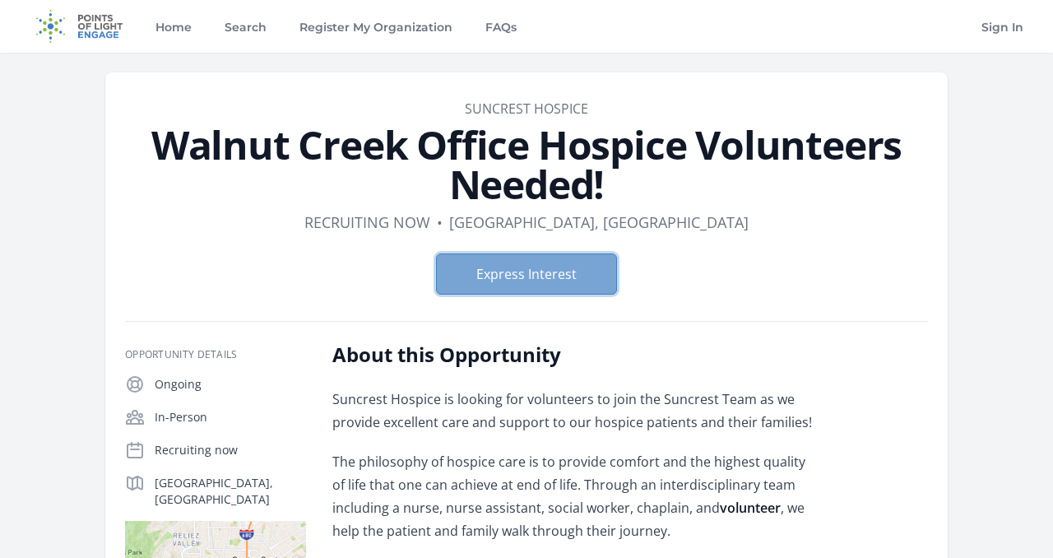
click at [520, 276] on button "Express Interest" at bounding box center [526, 273] width 181 height 41
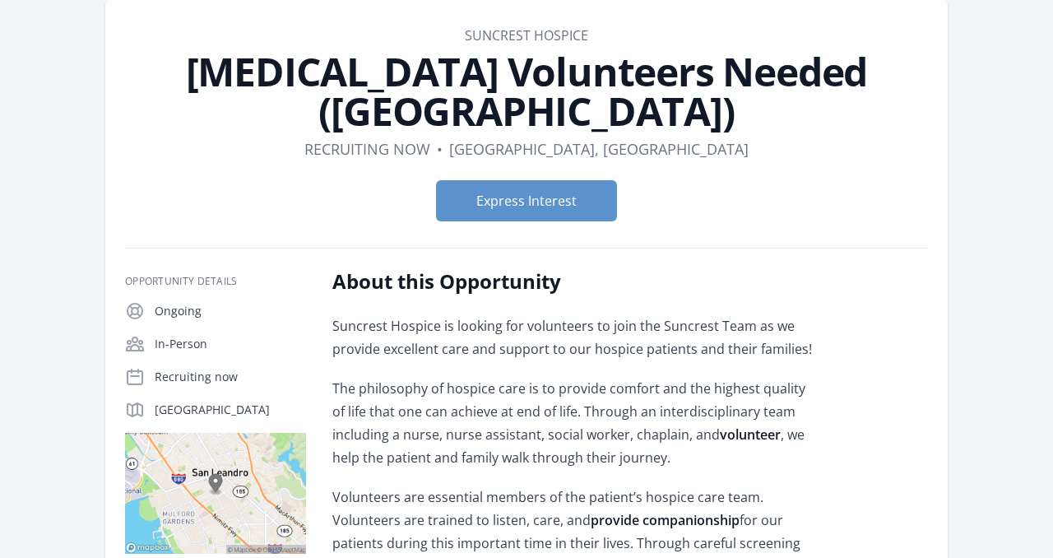
scroll to position [107, 0]
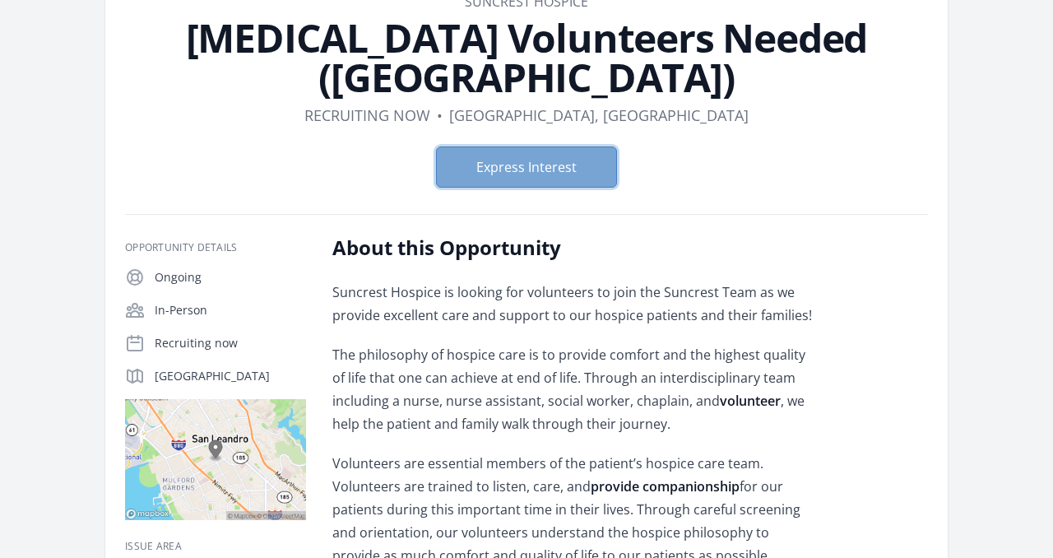
click at [513, 174] on button "Express Interest" at bounding box center [526, 166] width 181 height 41
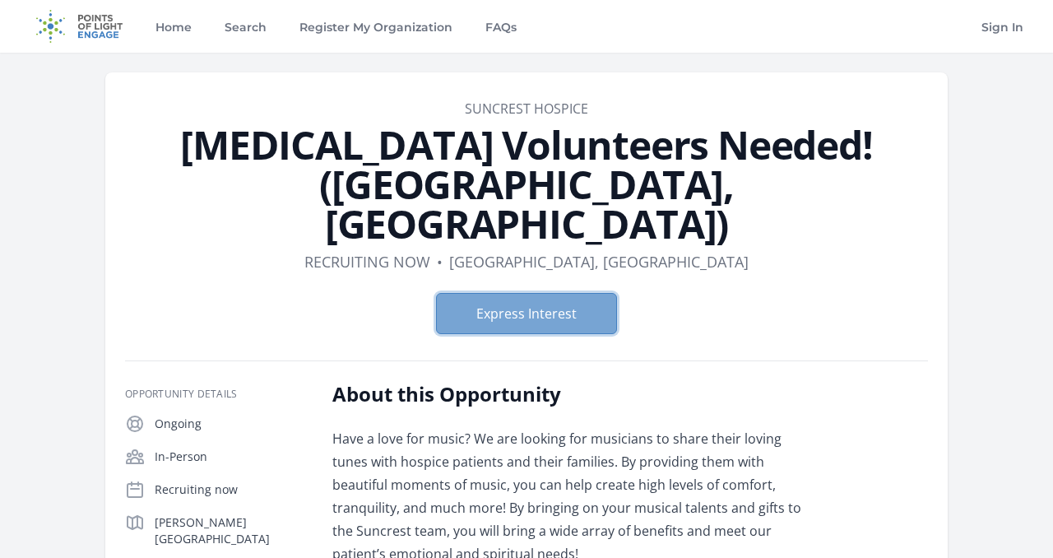
click at [595, 293] on button "Express Interest" at bounding box center [526, 313] width 181 height 41
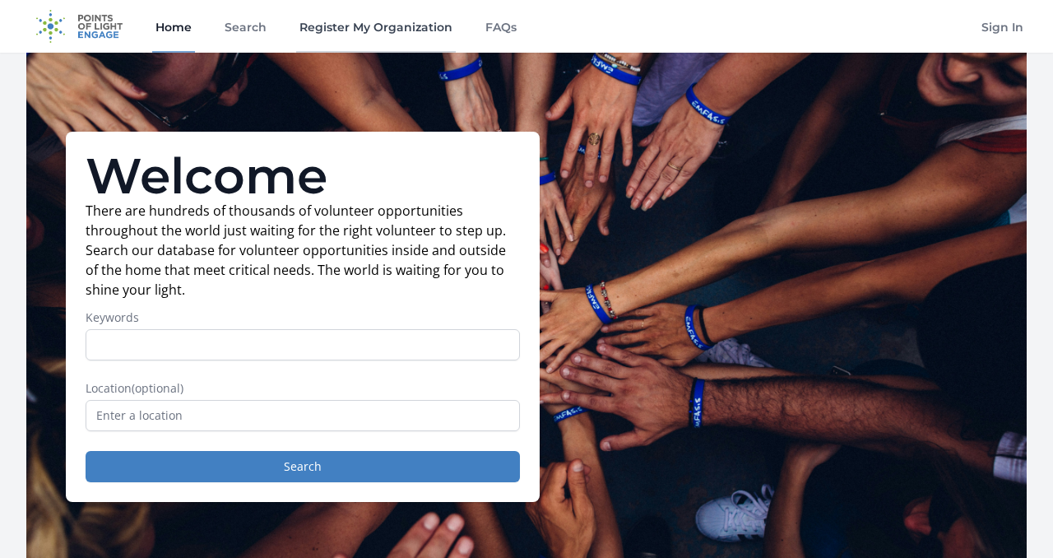
click at [332, 27] on link "Register My Organization" at bounding box center [376, 26] width 160 height 53
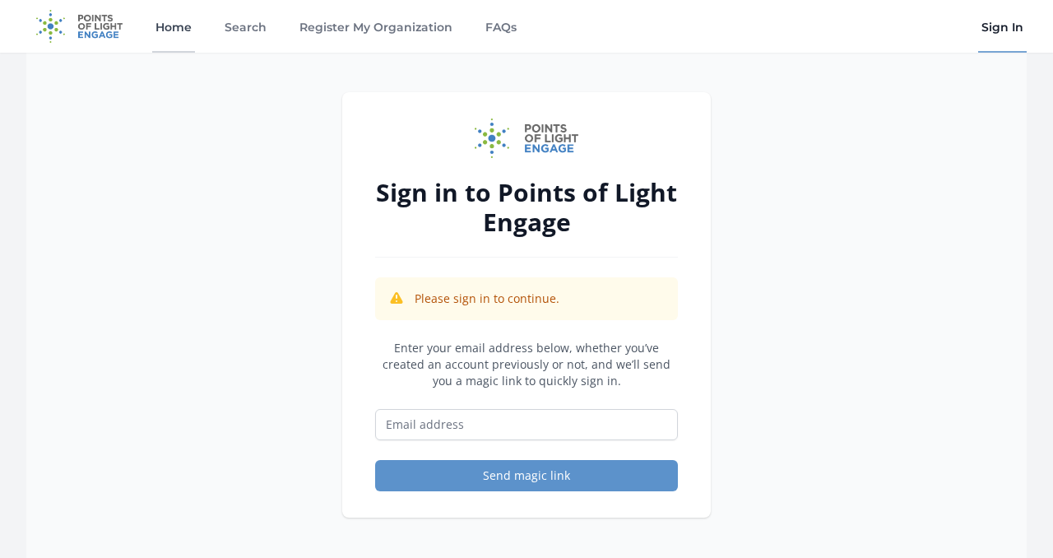
click at [165, 30] on link "Home" at bounding box center [173, 26] width 43 height 53
click at [169, 24] on link "Home" at bounding box center [173, 26] width 43 height 53
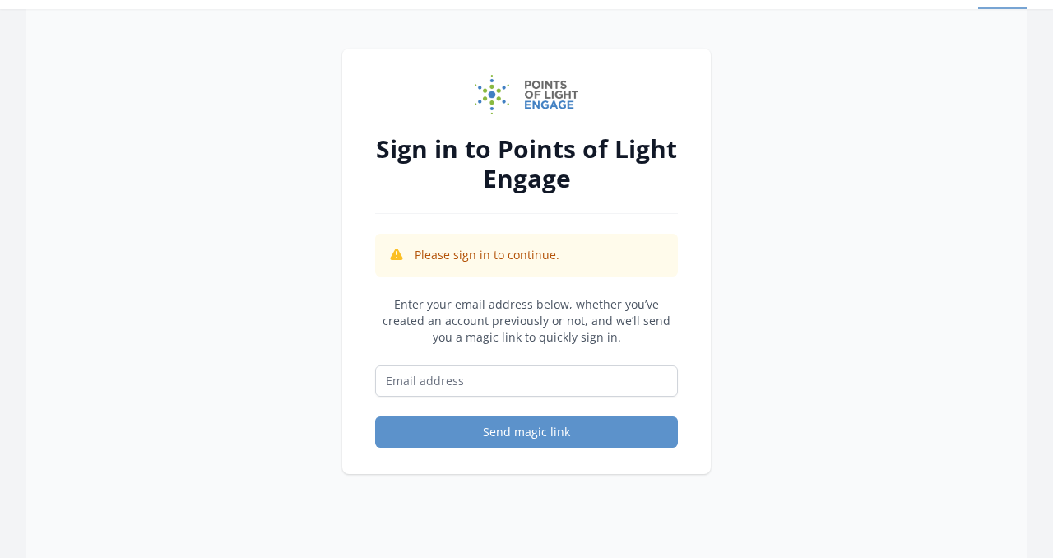
scroll to position [62, 0]
